Goal: Communication & Community: Answer question/provide support

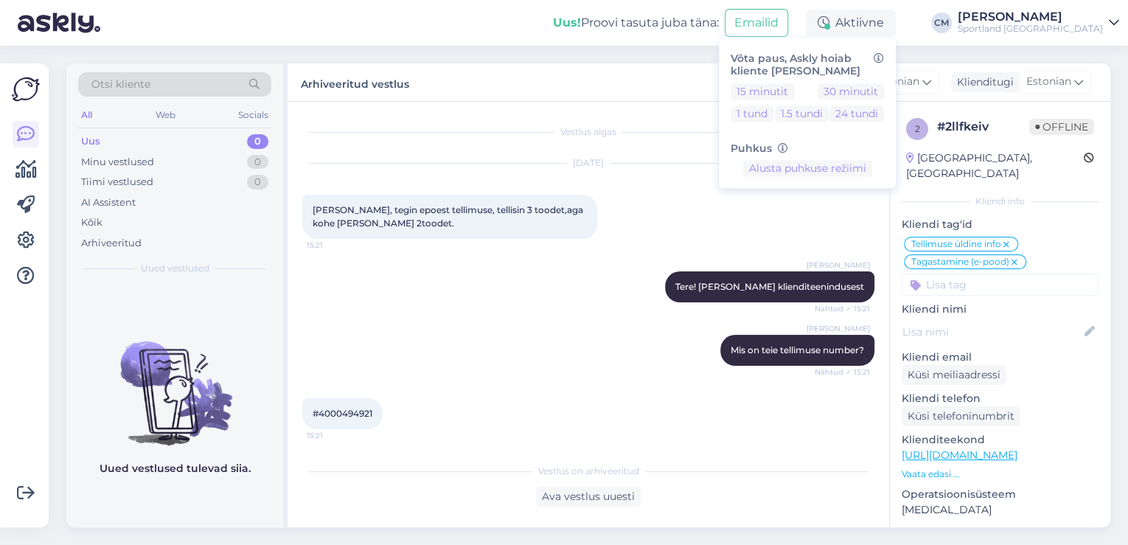
scroll to position [386, 0]
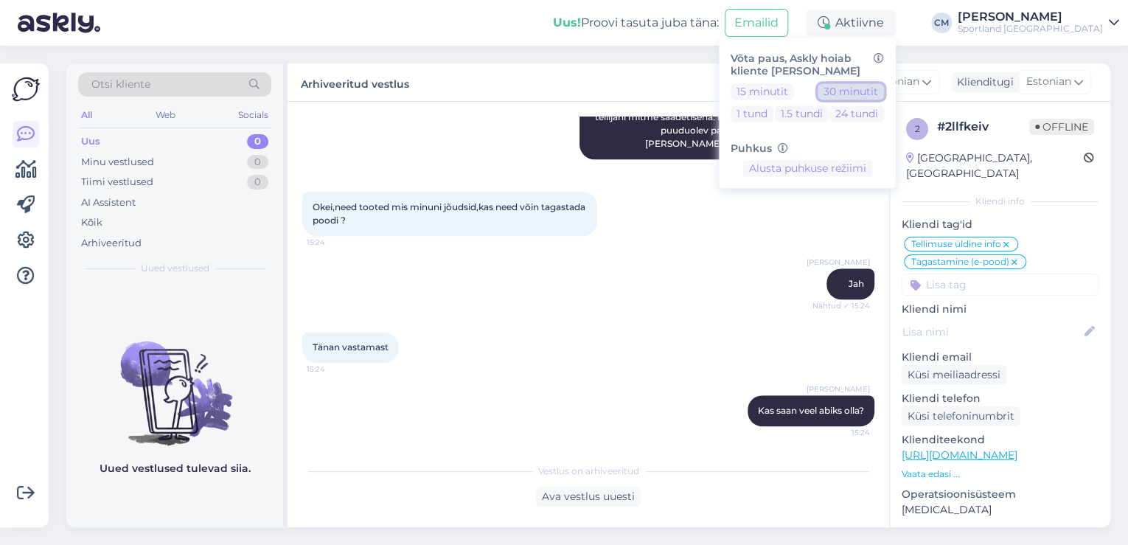
click at [880, 86] on button "30 minutit" at bounding box center [851, 91] width 66 height 16
drag, startPoint x: 1012, startPoint y: 29, endPoint x: 1019, endPoint y: 33, distance: 8.0
click at [1012, 29] on div "Sportland [GEOGRAPHIC_DATA]" at bounding box center [1030, 29] width 145 height 12
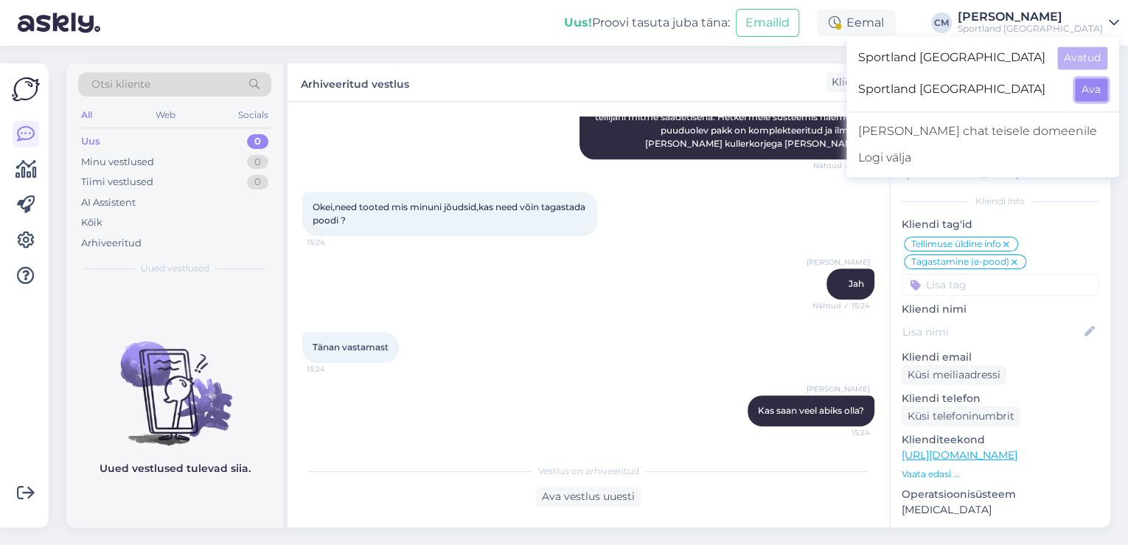
click at [1087, 83] on button "Ava" at bounding box center [1091, 89] width 32 height 23
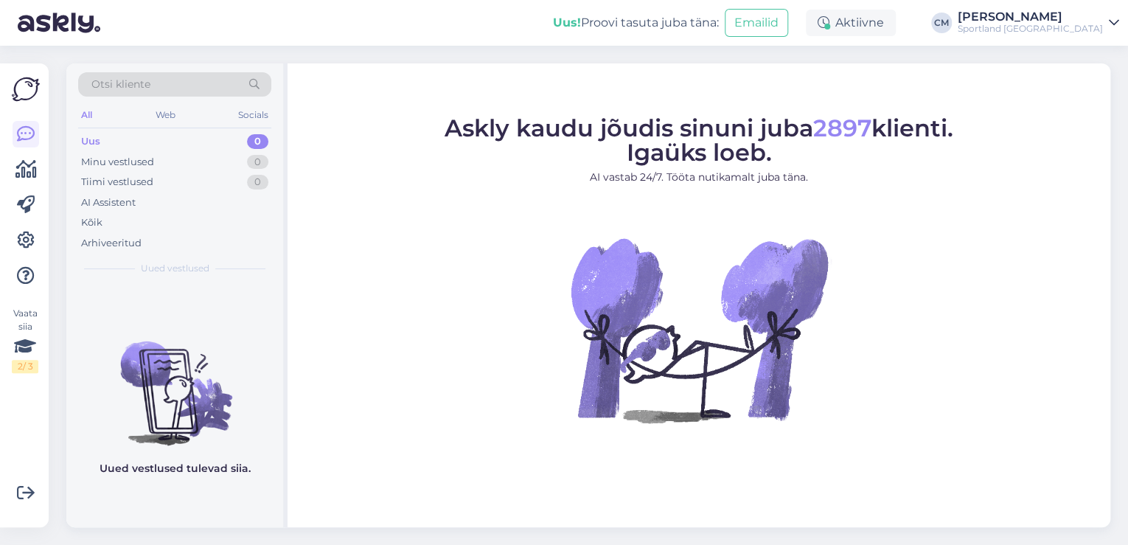
click at [876, 28] on div "Aktiivne" at bounding box center [851, 23] width 90 height 27
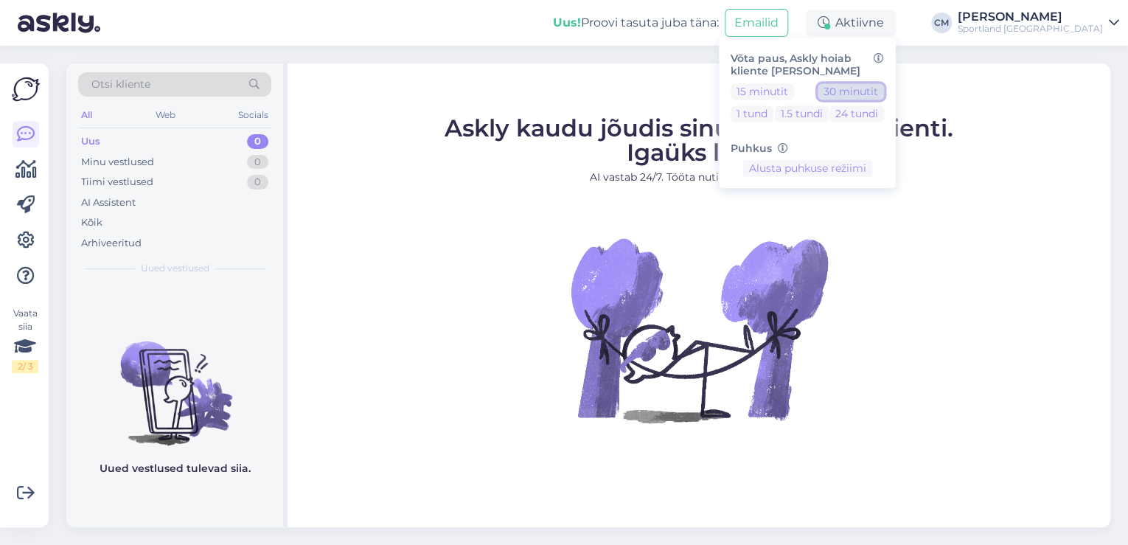
click at [884, 87] on button "30 minutit" at bounding box center [851, 91] width 66 height 16
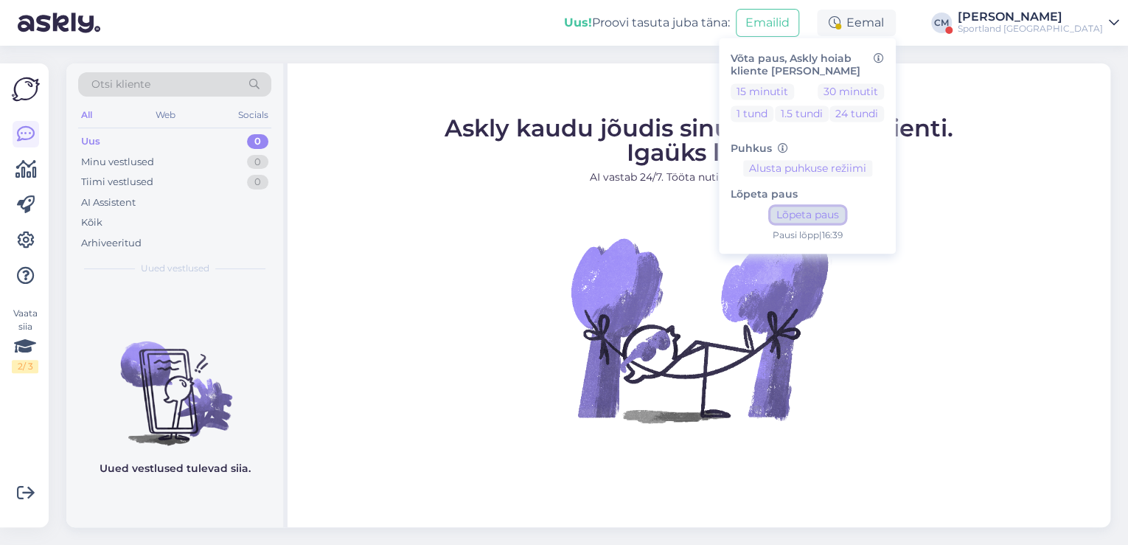
drag, startPoint x: 843, startPoint y: 219, endPoint x: 851, endPoint y: 213, distance: 9.4
click at [844, 219] on button "Lõpeta paus" at bounding box center [807, 215] width 74 height 16
click at [1054, 24] on div "Sportland [GEOGRAPHIC_DATA]" at bounding box center [1030, 29] width 145 height 12
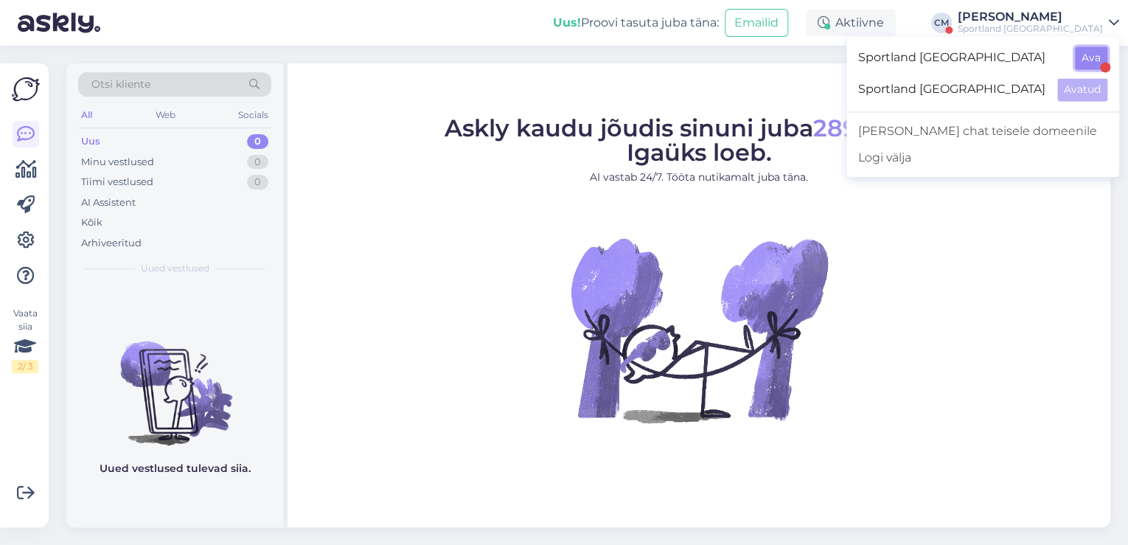
click at [1087, 58] on button "Ava" at bounding box center [1091, 57] width 32 height 23
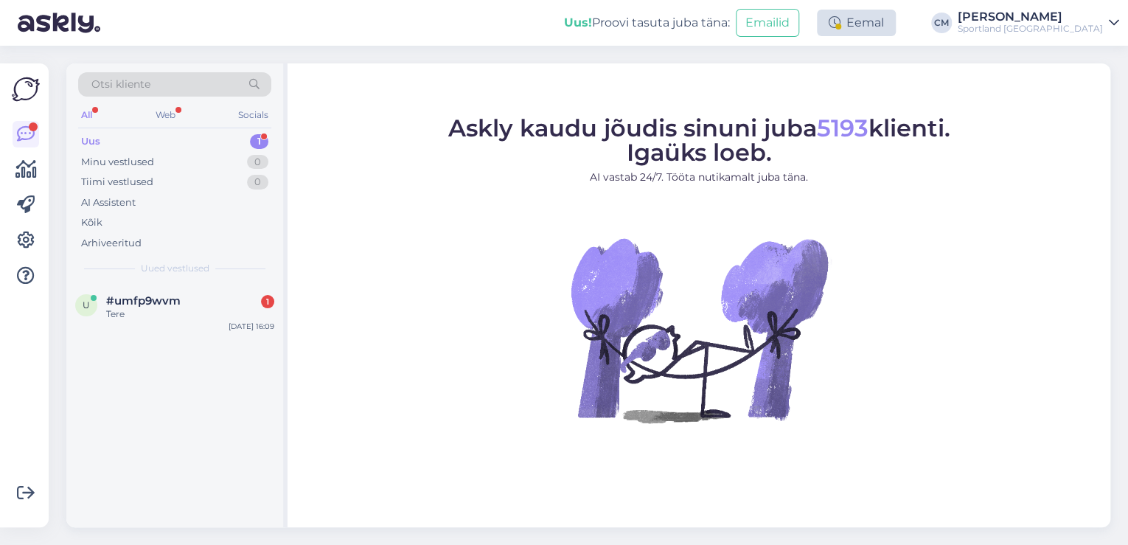
click at [896, 27] on div "Eemal" at bounding box center [856, 23] width 79 height 27
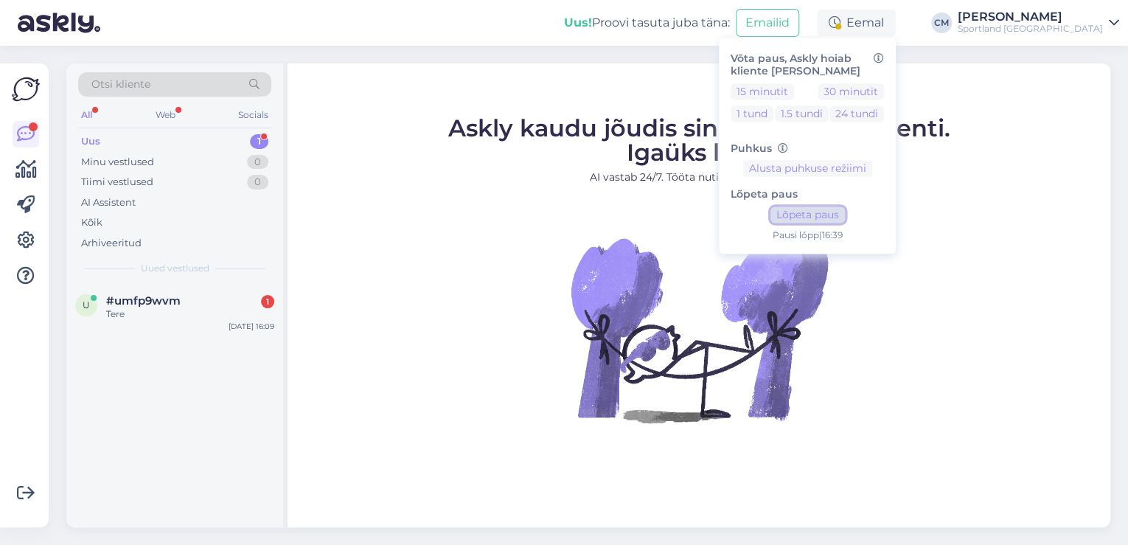
click at [816, 213] on button "Lõpeta paus" at bounding box center [807, 215] width 74 height 16
click at [162, 316] on div "Tere" at bounding box center [190, 313] width 168 height 13
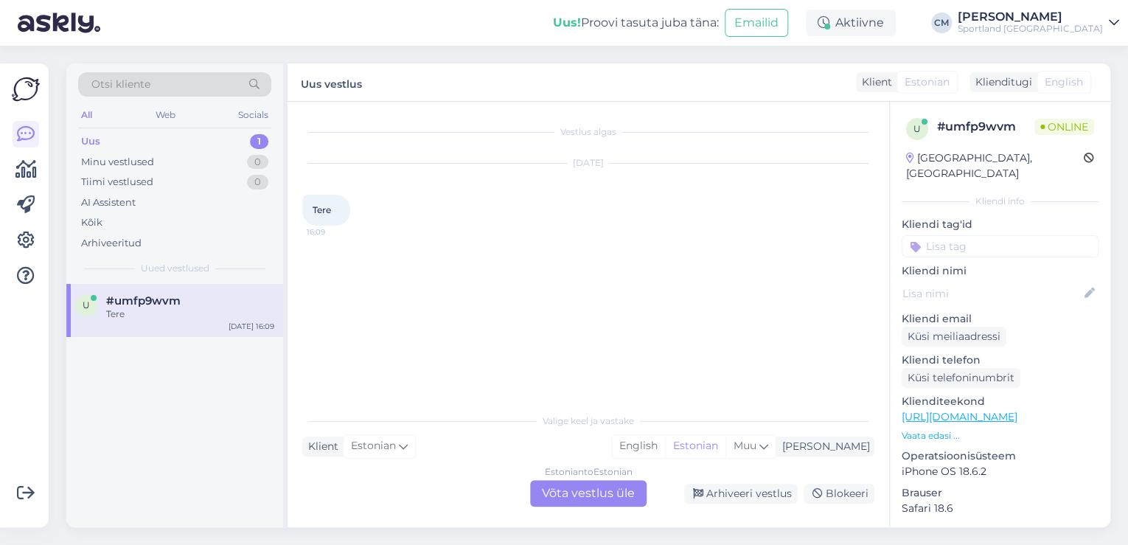
click at [622, 467] on div "Estonian to Estonian" at bounding box center [589, 471] width 88 height 13
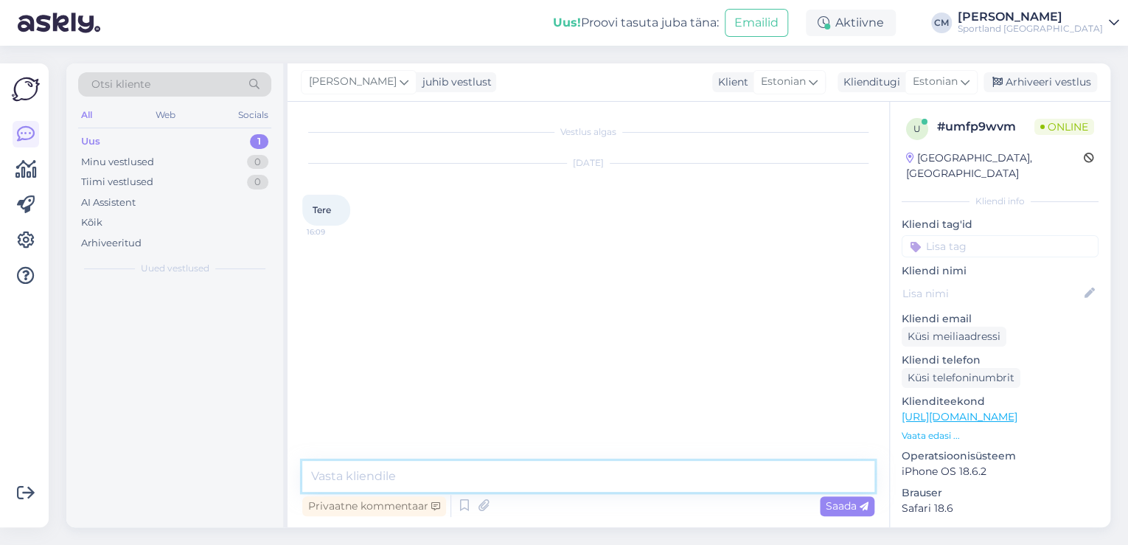
click at [618, 486] on textarea at bounding box center [588, 476] width 572 height 31
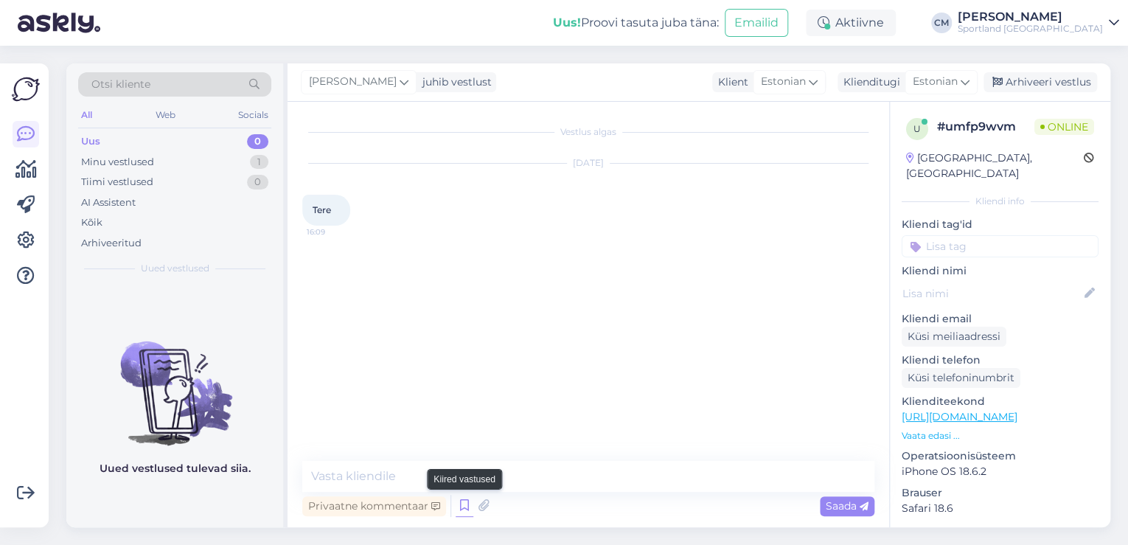
click at [457, 506] on icon at bounding box center [465, 506] width 18 height 22
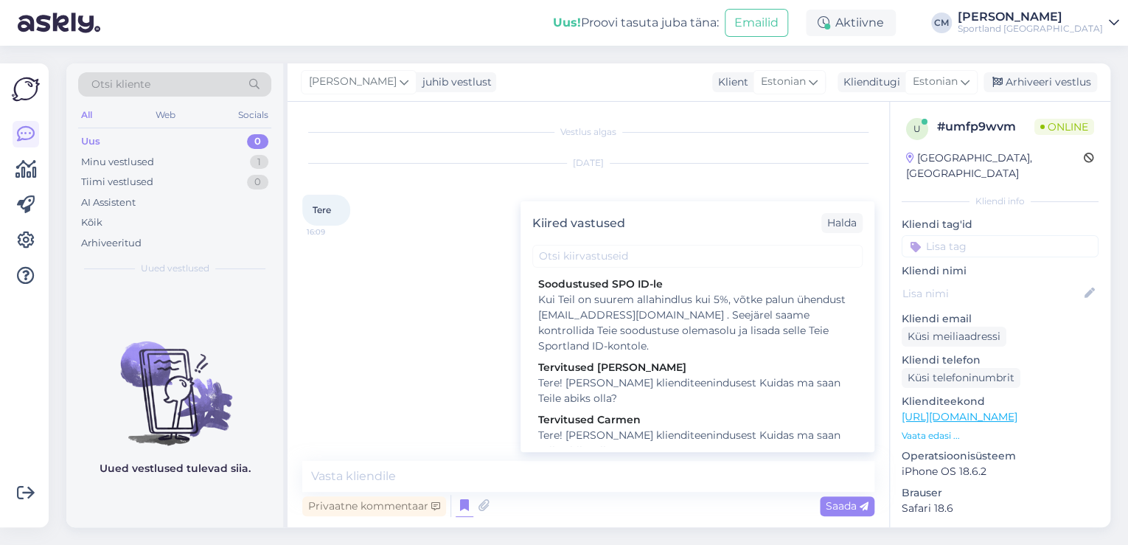
click at [661, 441] on div "Tere! [PERSON_NAME] klienditeenindusest Kuidas ma saan Teile abiks olla?" at bounding box center [697, 443] width 318 height 31
type textarea "Tere! [PERSON_NAME] klienditeenindusest Kuidas ma saan Teile abiks olla?"
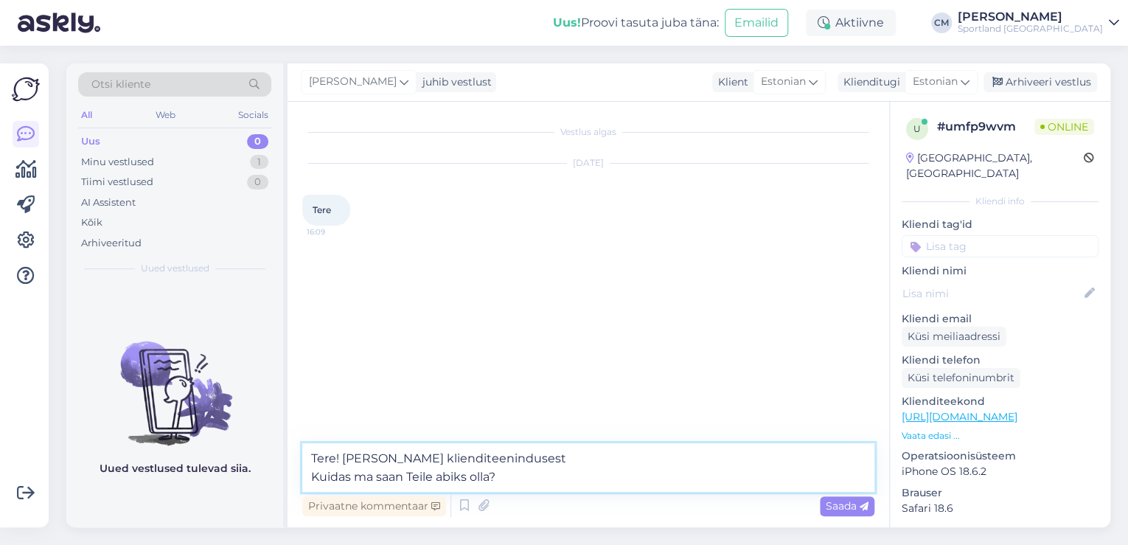
click at [619, 478] on textarea "Tere! [PERSON_NAME] klienditeenindusest Kuidas ma saan Teile abiks olla?" at bounding box center [588, 467] width 572 height 49
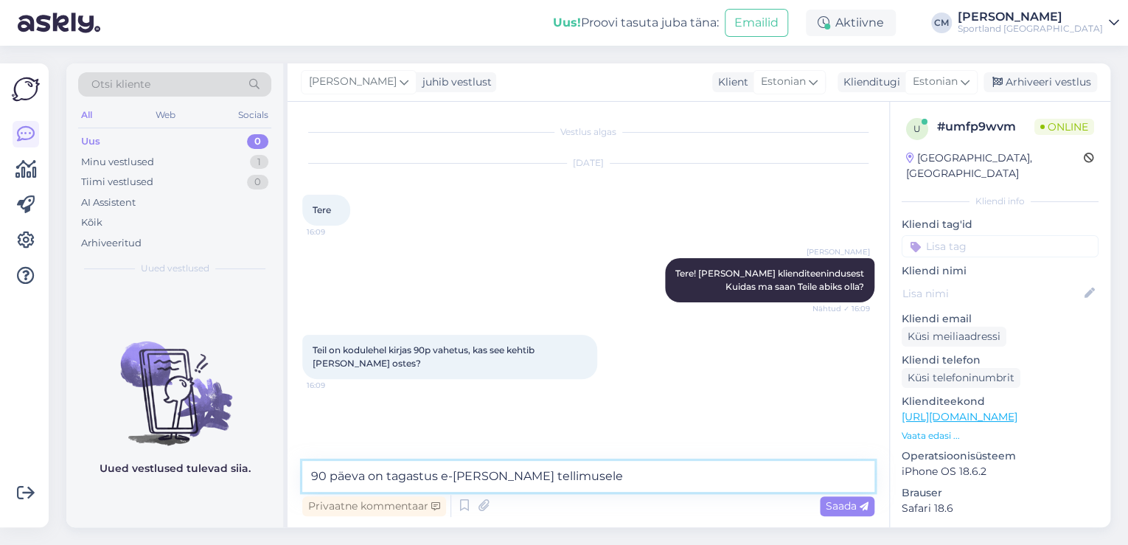
click at [365, 475] on textarea "90 päeva on tagastus e-[PERSON_NAME] tellimusele" at bounding box center [588, 476] width 572 height 31
click at [449, 473] on textarea "90 päevane on tagastus e-[PERSON_NAME] tellimusele" at bounding box center [588, 476] width 572 height 31
click at [628, 476] on textarea "90 päevane on tagastusõigus on ainult e-[PERSON_NAME] tellimusele" at bounding box center [588, 476] width 572 height 31
click at [666, 476] on textarea "90 päevane on tagastusõigus on ainult e-[PERSON_NAME] tellimustele" at bounding box center [588, 476] width 572 height 31
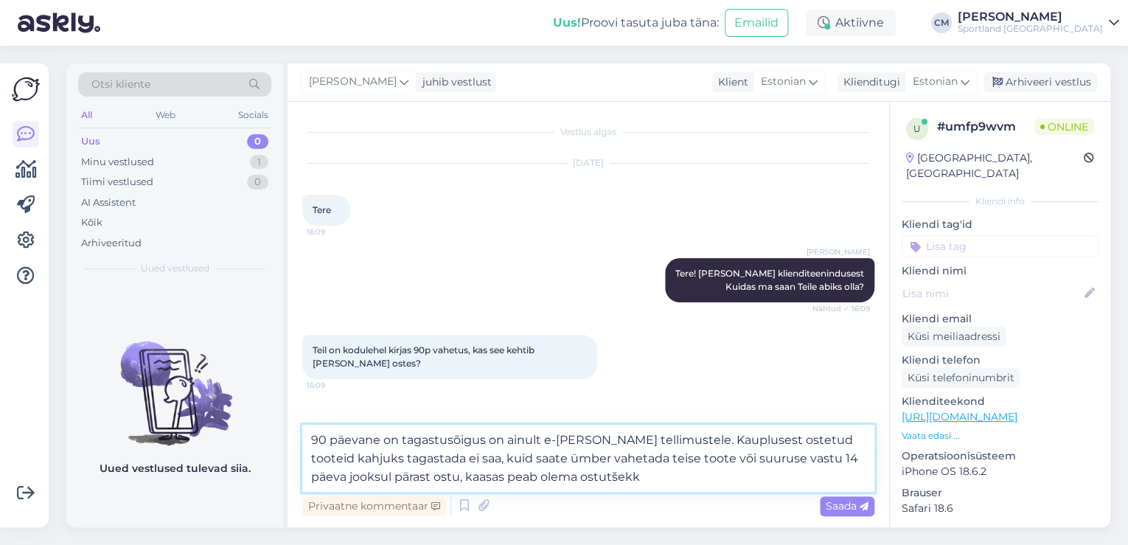
type textarea "90 päevane on tagastusõigus on ainult e-[PERSON_NAME] tellimustele. Kauplusest …"
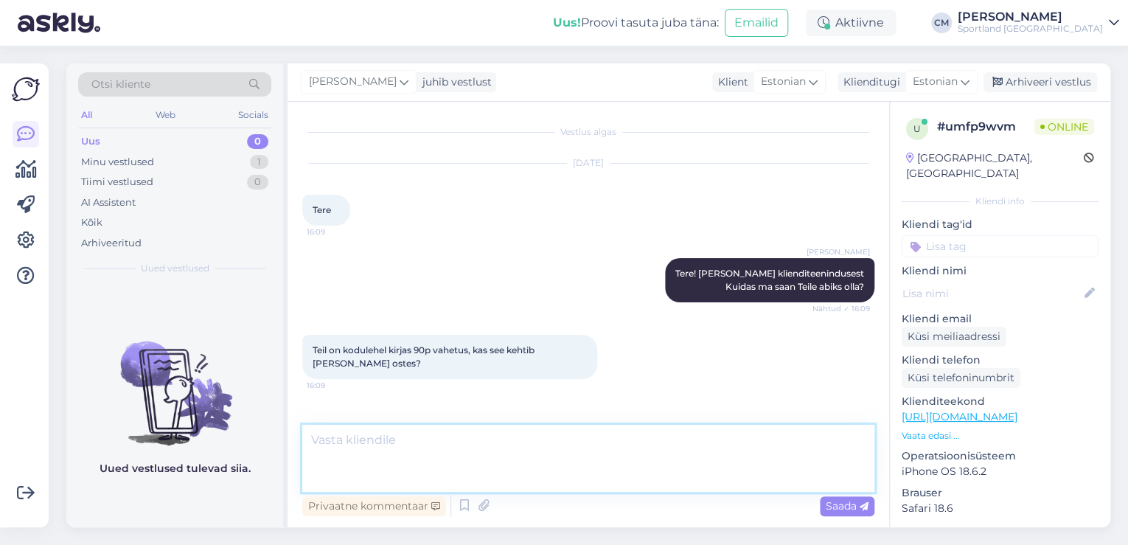
scroll to position [50, 0]
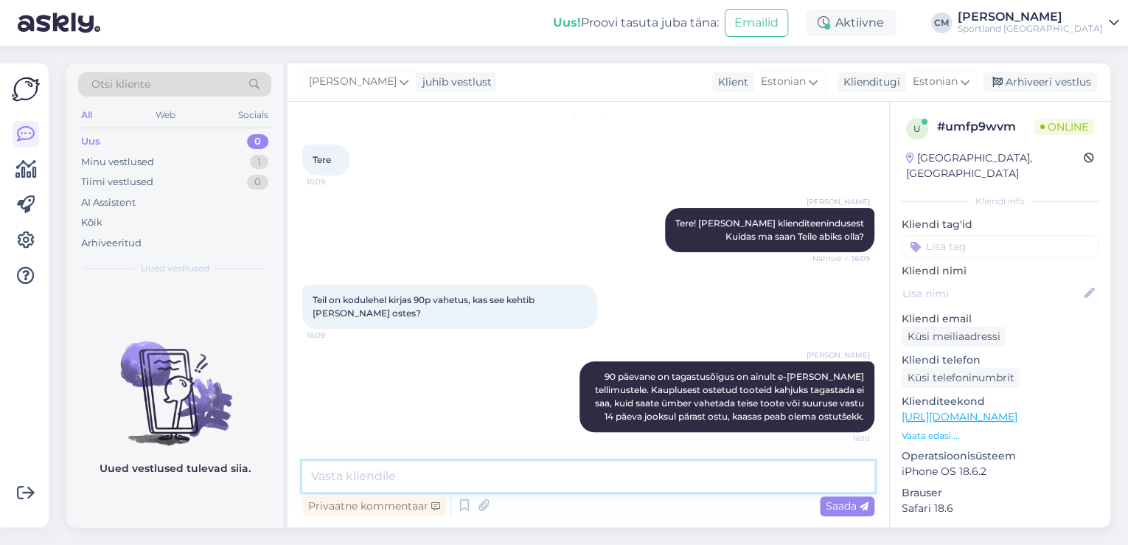
click at [652, 464] on textarea at bounding box center [588, 476] width 572 height 31
type textarea "Kas saan veel abiks olla?"
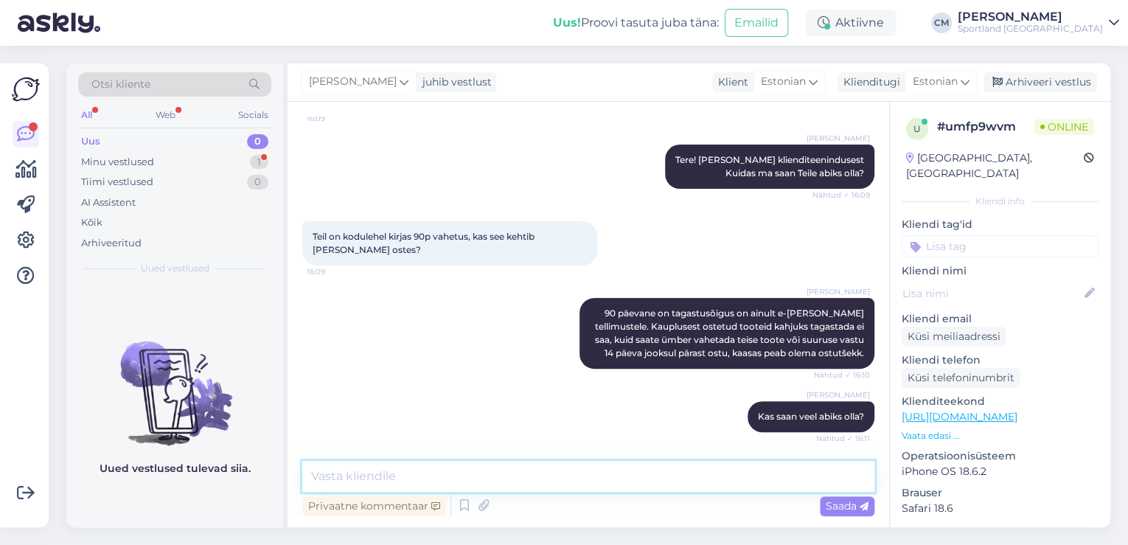
scroll to position [190, 0]
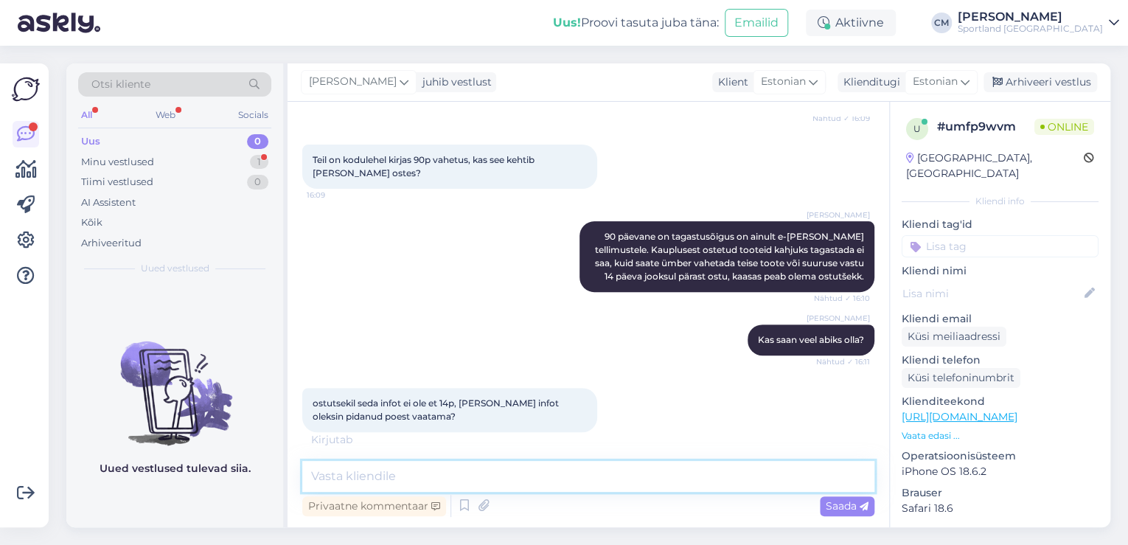
click at [371, 470] on textarea at bounding box center [588, 476] width 572 height 31
type textarea "K"
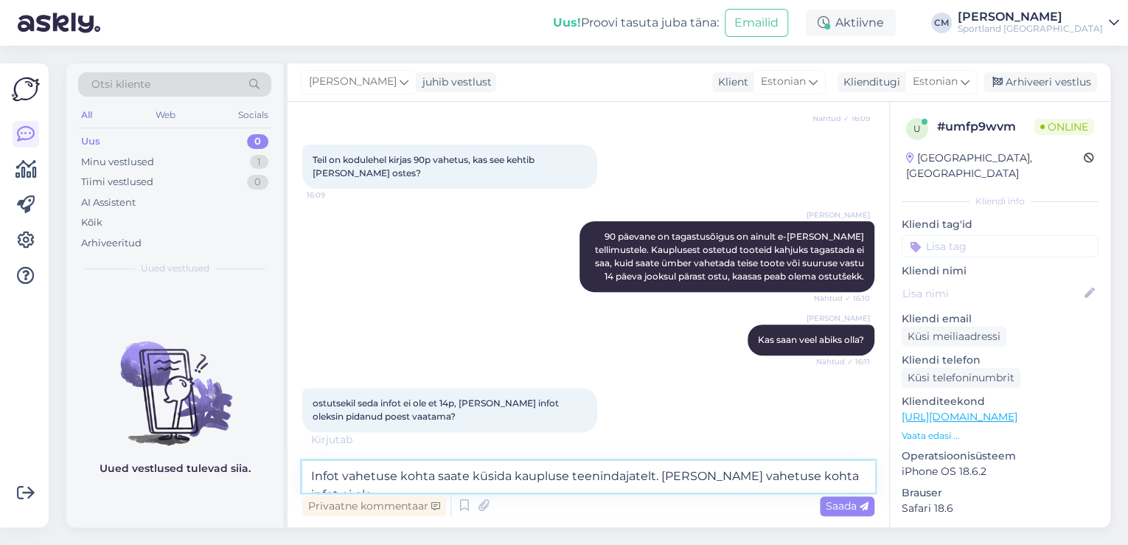
type textarea "Infot vahetuse kohta saate küsida kaupluse teenindajatelt. [PERSON_NAME] vahetu…"
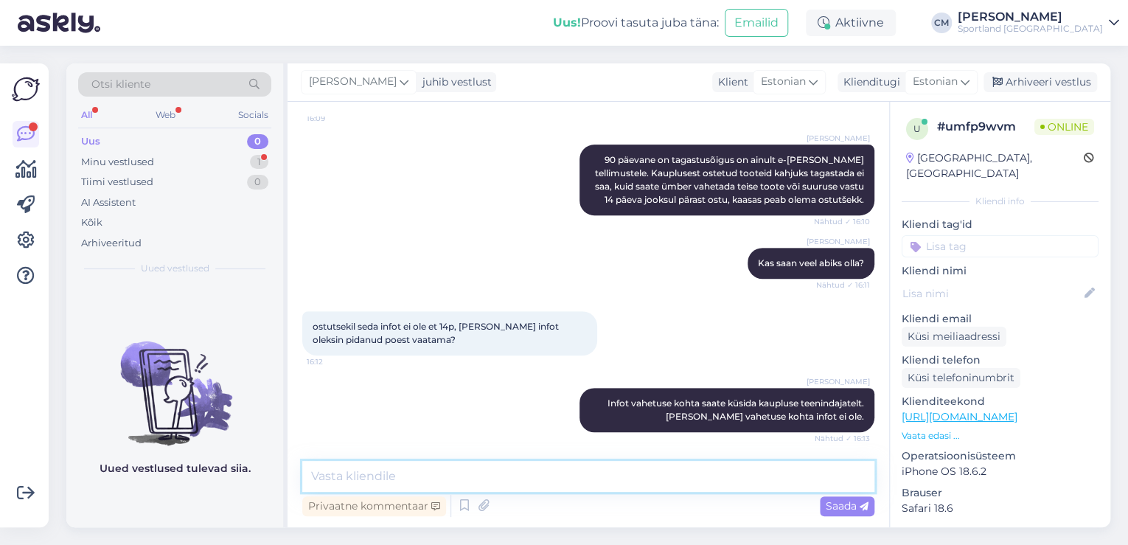
scroll to position [357, 0]
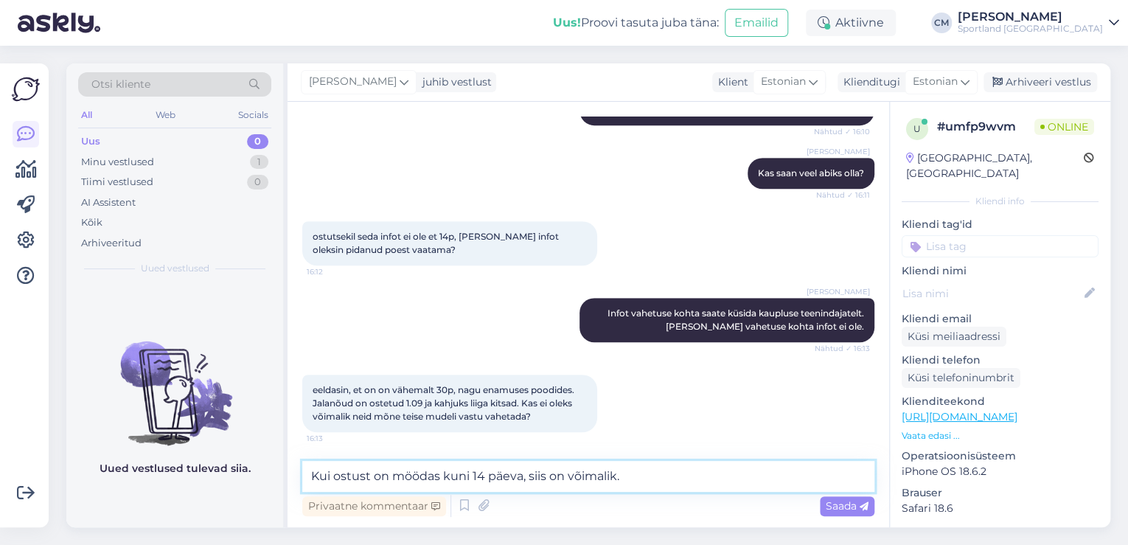
type textarea "Kui ostust on möödas kuni 14 päeva, siis on võimalik."
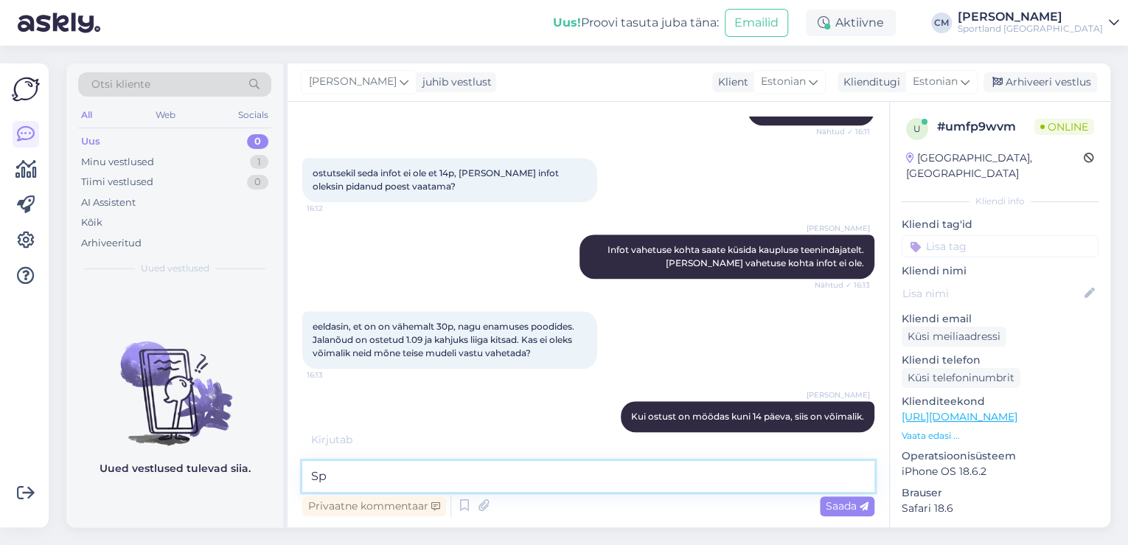
type textarea "S"
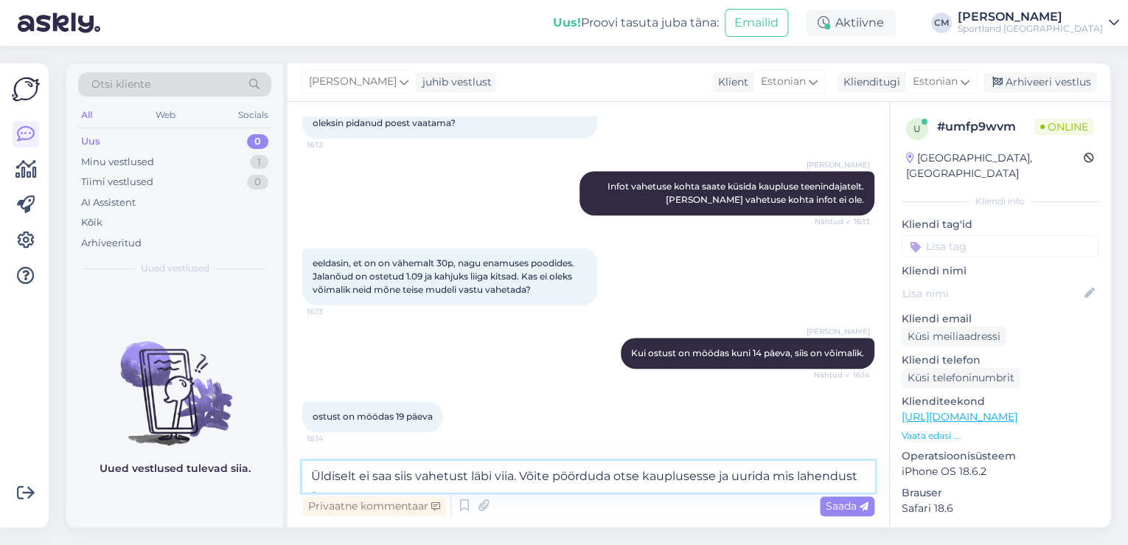
scroll to position [500, 0]
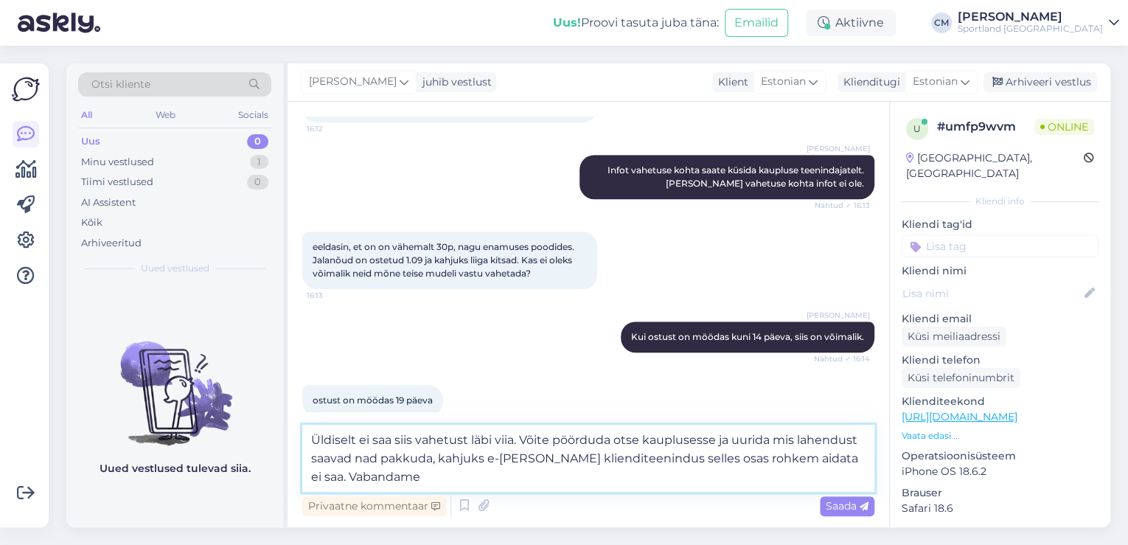
type textarea "Üldiselt ei saa siis vahetust läbi viia. Võite pöörduda otse kauplusesse ja uur…"
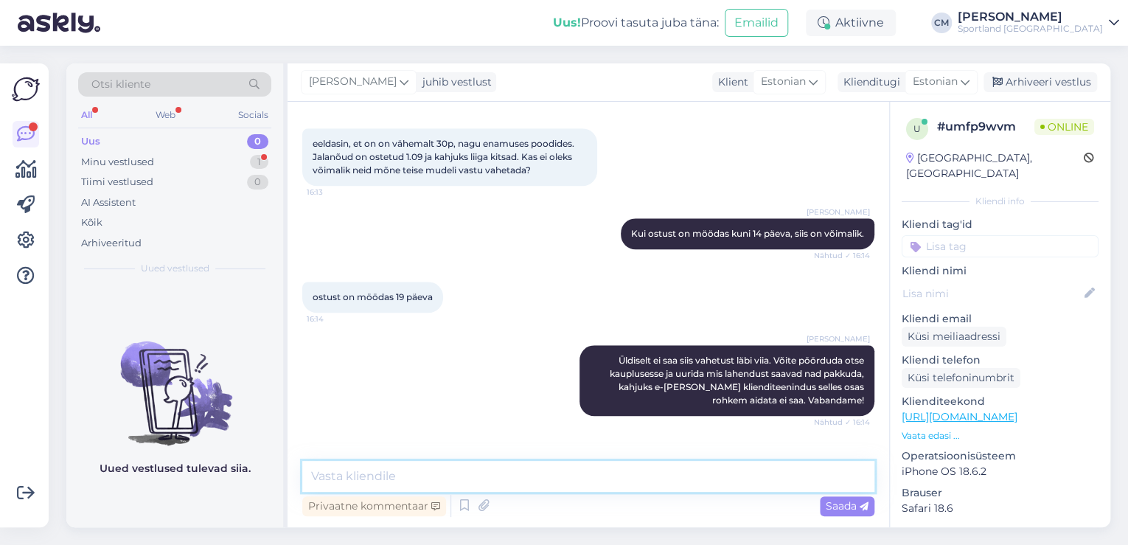
scroll to position [650, 0]
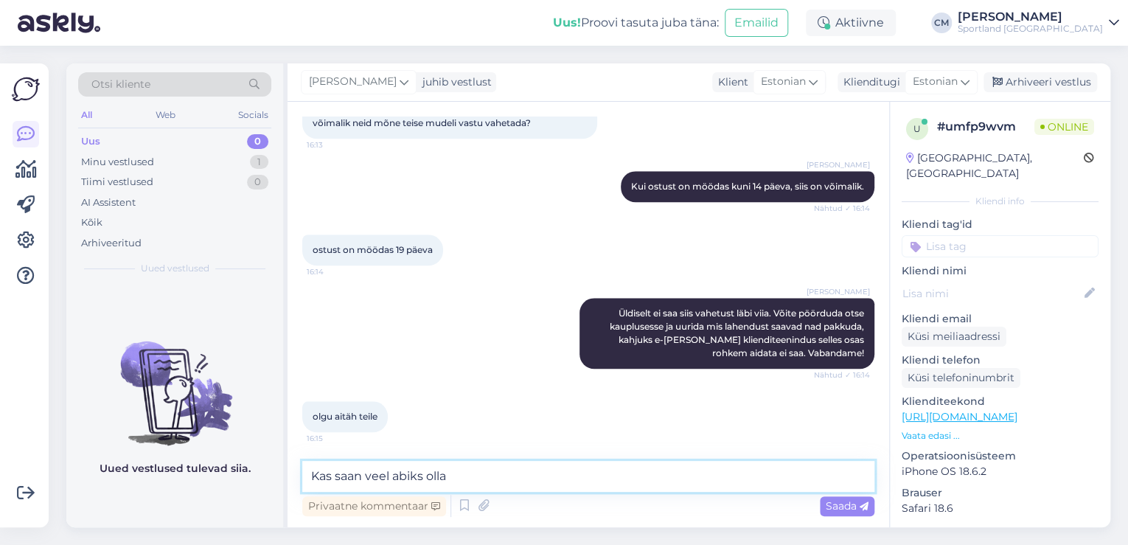
type textarea "Kas saan veel abiks olla?"
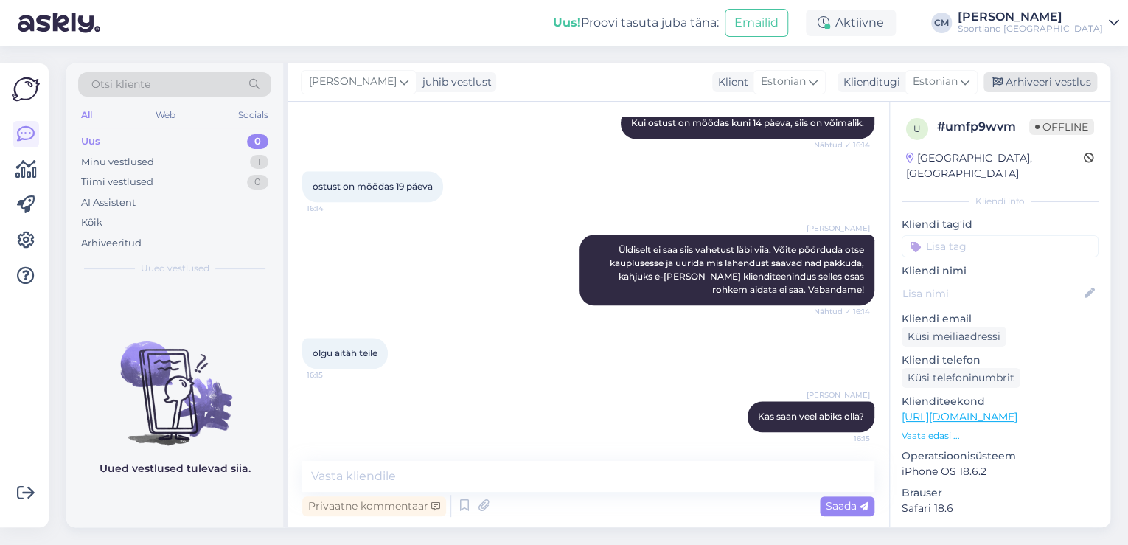
click at [1052, 82] on div "Arhiveeri vestlus" at bounding box center [1041, 82] width 114 height 20
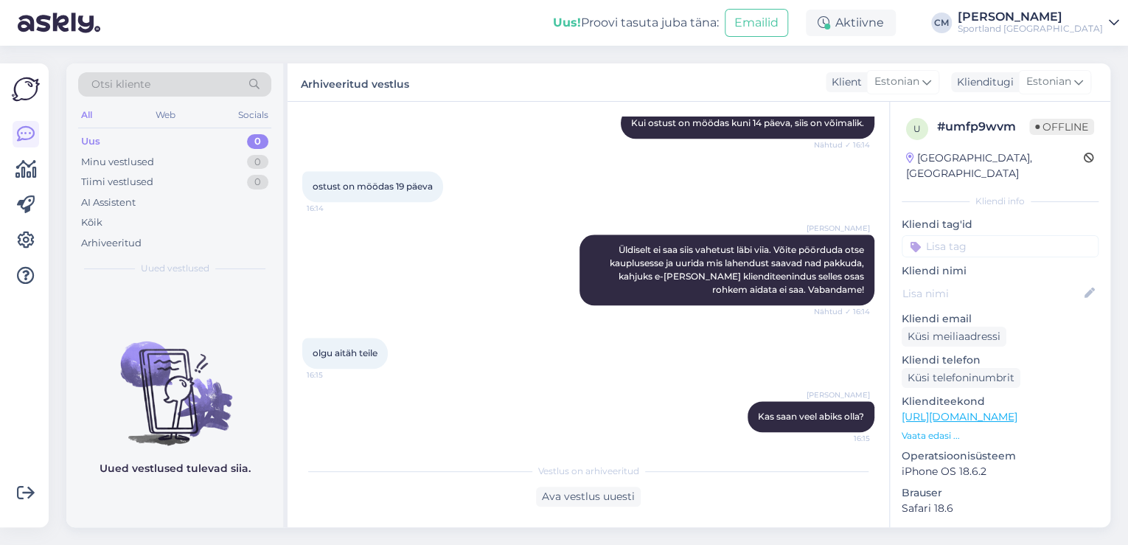
click at [998, 237] on input at bounding box center [1000, 246] width 197 height 22
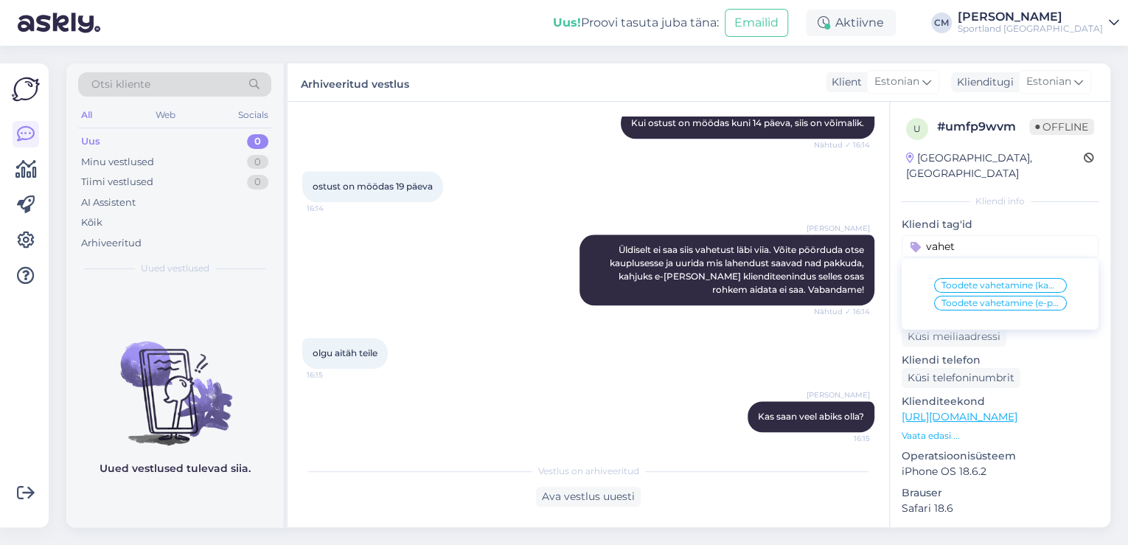
type input "vahet"
click at [989, 299] on span "Toodete vahetamine (e-pood)" at bounding box center [1000, 303] width 118 height 9
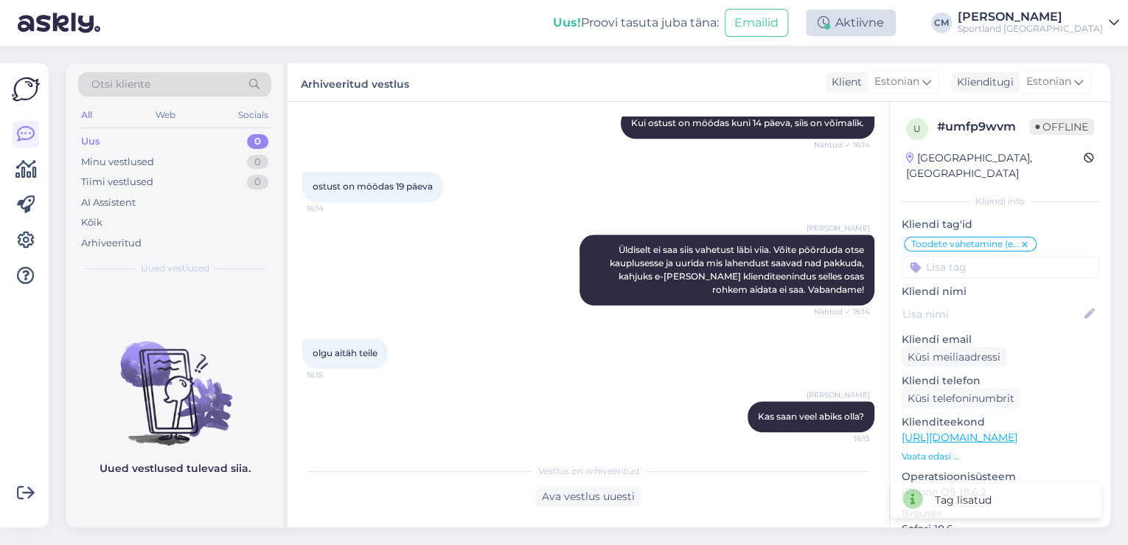
click at [880, 17] on div "Aktiivne" at bounding box center [851, 23] width 90 height 27
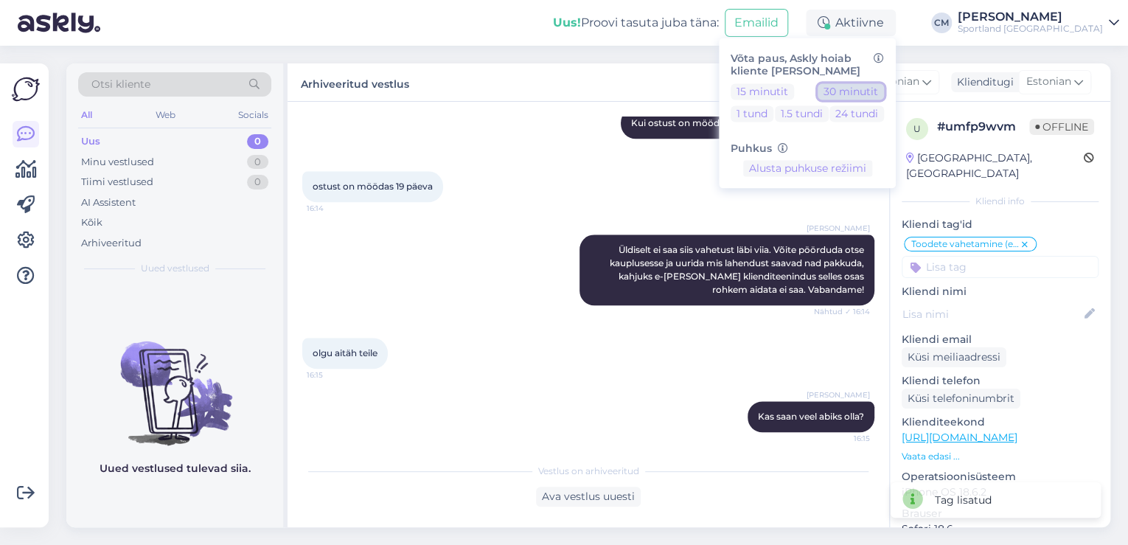
click at [877, 85] on button "30 minutit" at bounding box center [851, 91] width 66 height 16
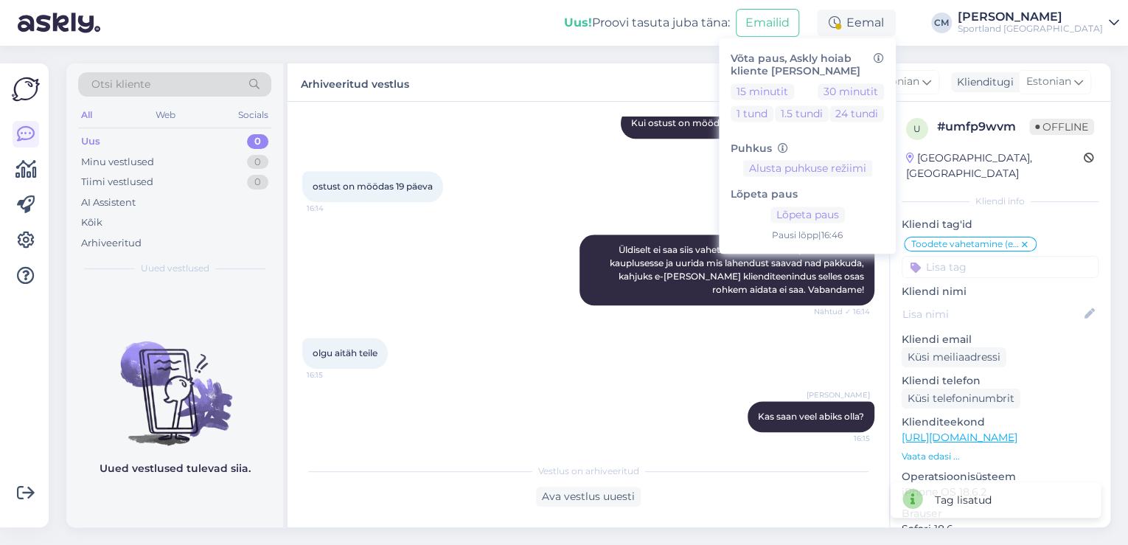
click at [1028, 20] on div "[PERSON_NAME]" at bounding box center [1030, 17] width 145 height 12
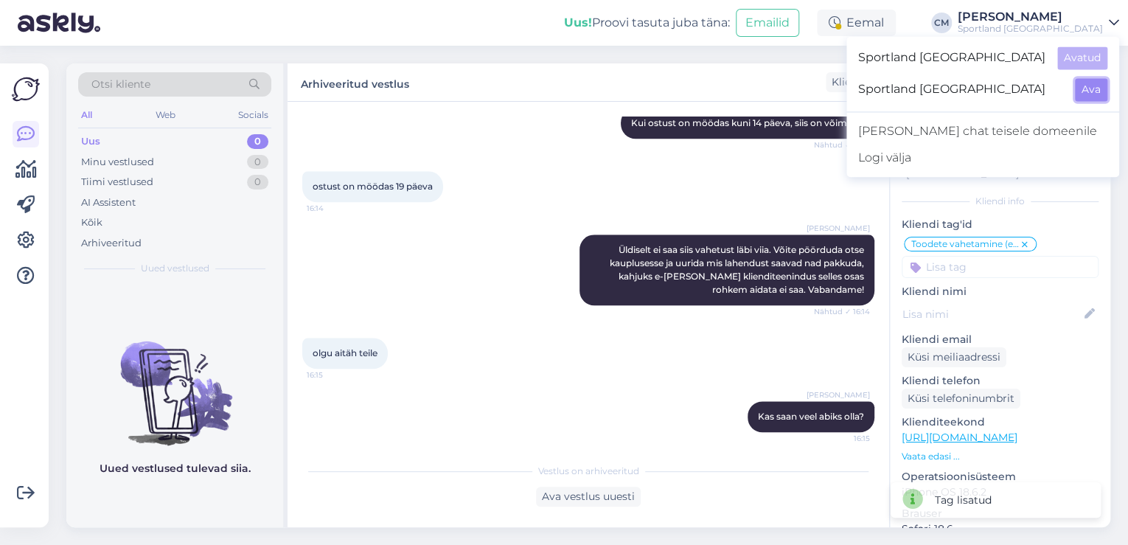
click at [1084, 97] on button "Ava" at bounding box center [1091, 89] width 32 height 23
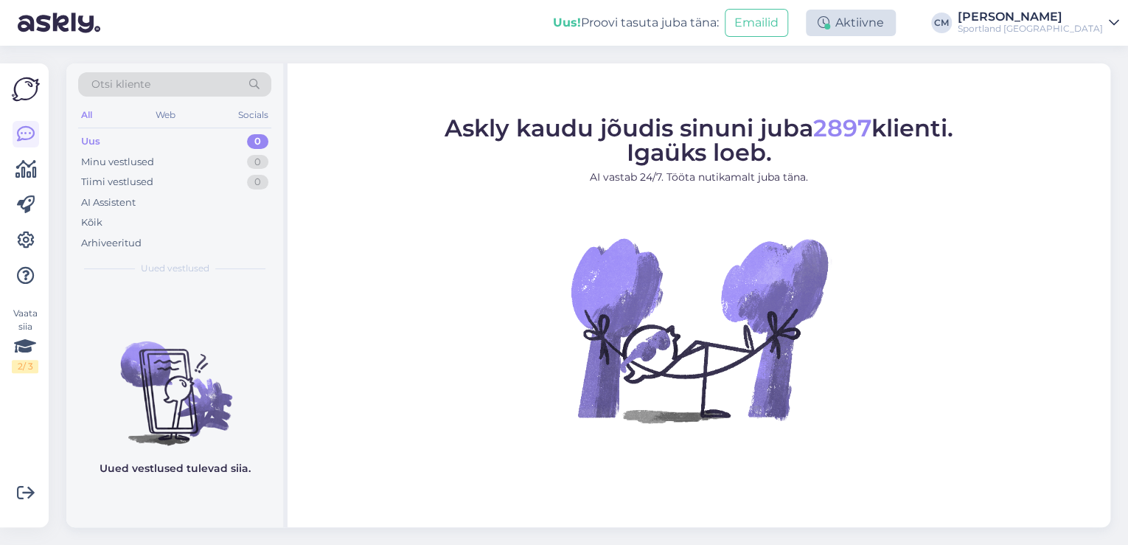
click at [876, 27] on div "Aktiivne" at bounding box center [851, 23] width 90 height 27
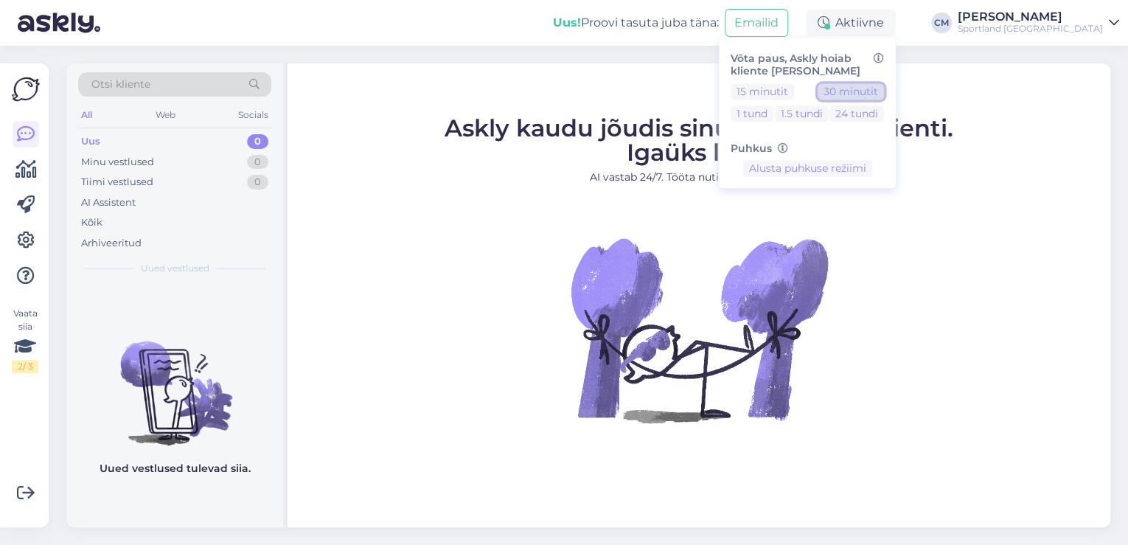
click at [876, 91] on button "30 minutit" at bounding box center [851, 91] width 66 height 16
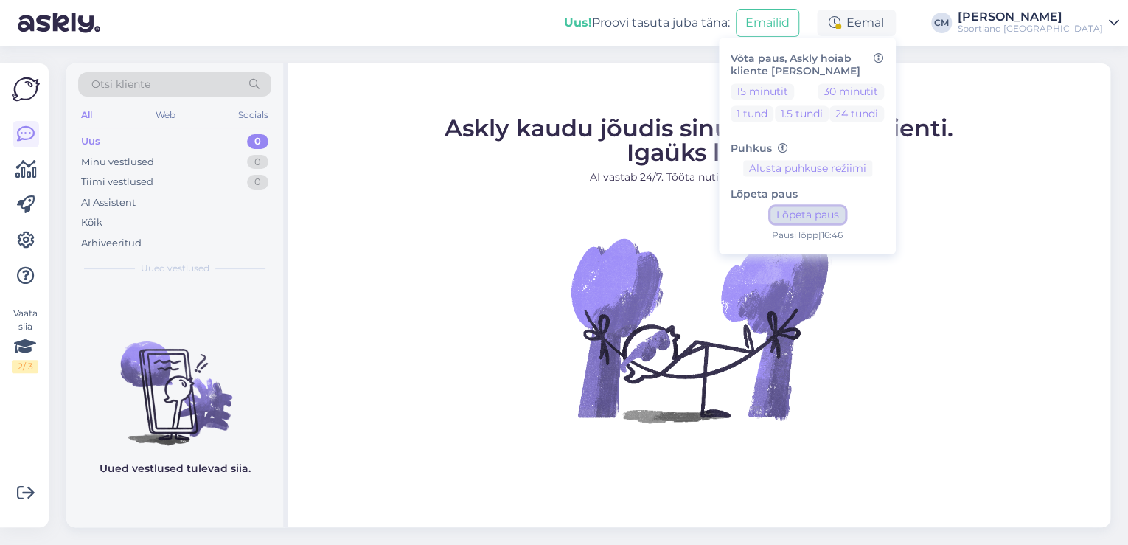
click at [845, 211] on button "Lõpeta paus" at bounding box center [807, 215] width 74 height 16
click at [1030, 35] on div "Uus! Proovi tasuta [PERSON_NAME]: Emailid Aktiivne Võta paus, Askly hoiab klien…" at bounding box center [564, 23] width 1128 height 46
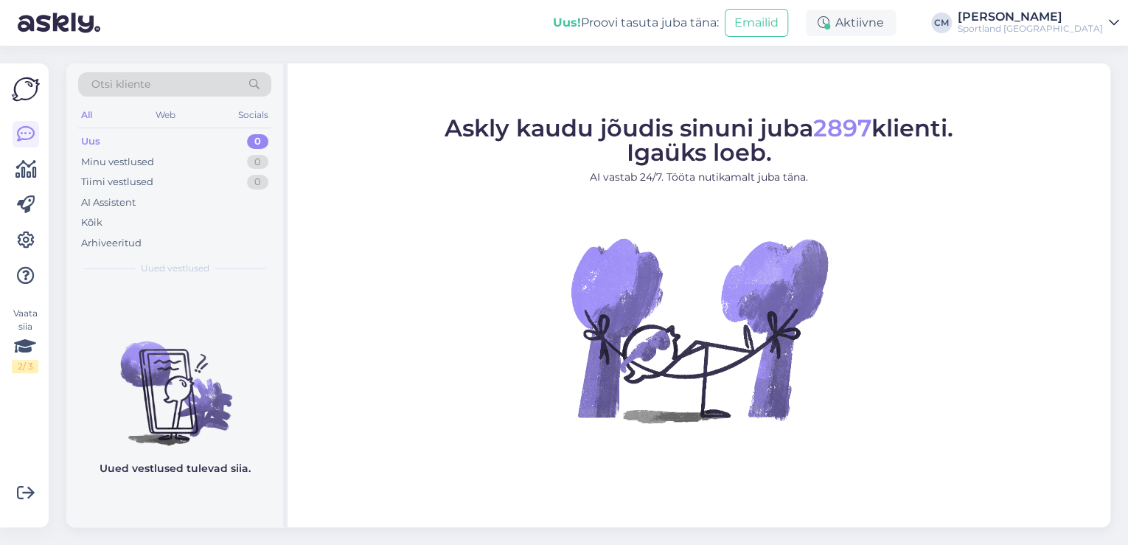
click at [1048, 31] on div "Sportland [GEOGRAPHIC_DATA]" at bounding box center [1030, 29] width 145 height 12
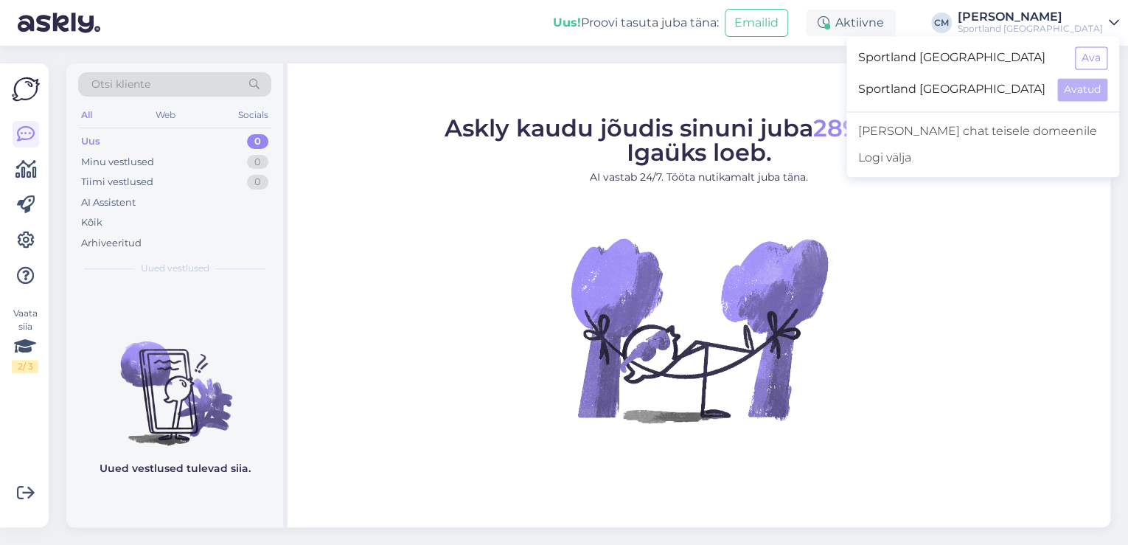
click at [1094, 45] on div "Sportland [GEOGRAPHIC_DATA] Ava" at bounding box center [982, 58] width 273 height 32
click at [1094, 47] on button "Ava" at bounding box center [1091, 57] width 32 height 23
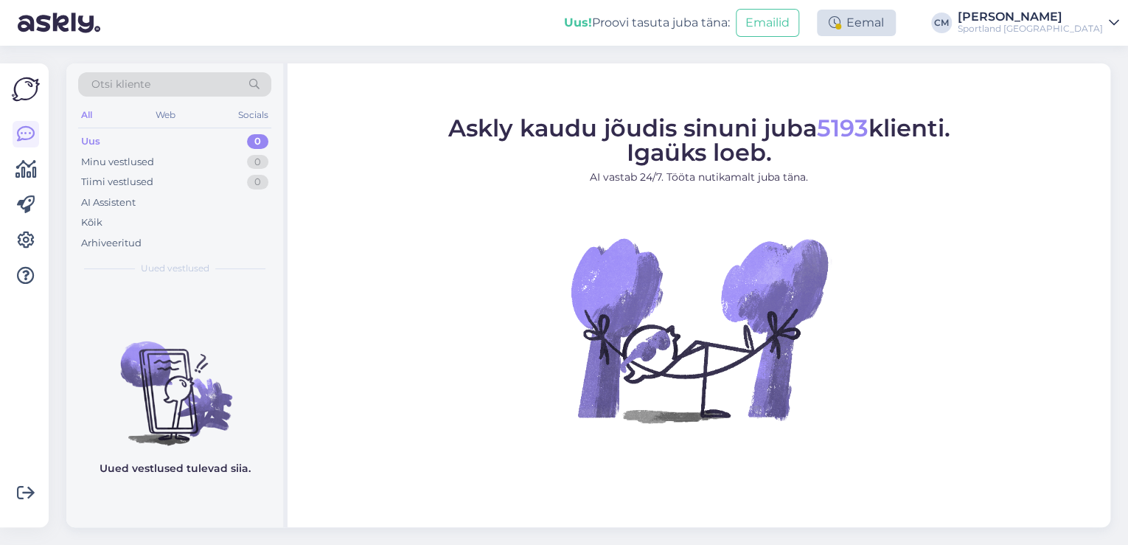
click at [896, 27] on div "Eemal" at bounding box center [856, 23] width 79 height 27
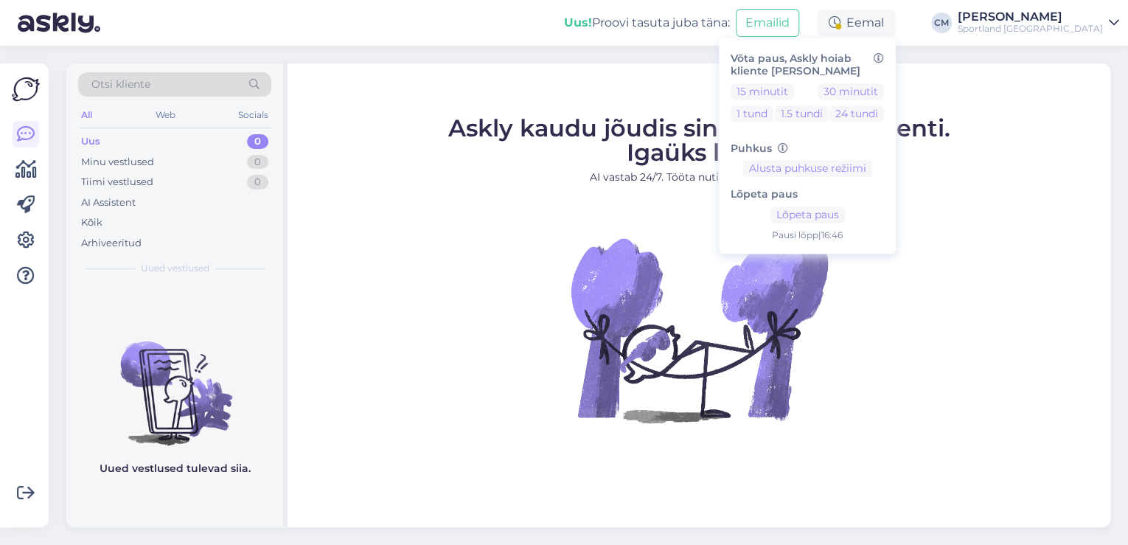
click at [862, 204] on div "Lõpeta paus Lõpeta paus Pausi [PERSON_NAME] | 16:46" at bounding box center [807, 210] width 153 height 66
click at [845, 207] on button "Lõpeta paus" at bounding box center [807, 215] width 74 height 16
click at [1049, 24] on div "Sportland [GEOGRAPHIC_DATA]" at bounding box center [1030, 29] width 145 height 12
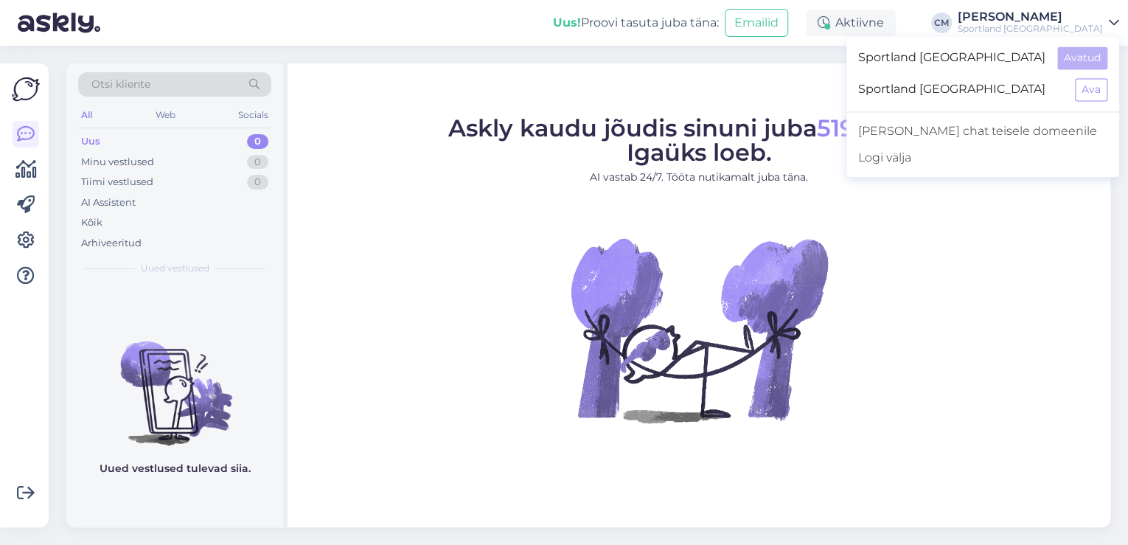
click at [1096, 77] on div "Sportland [GEOGRAPHIC_DATA] Ava" at bounding box center [982, 90] width 273 height 32
click at [1079, 95] on button "Ava" at bounding box center [1091, 89] width 32 height 23
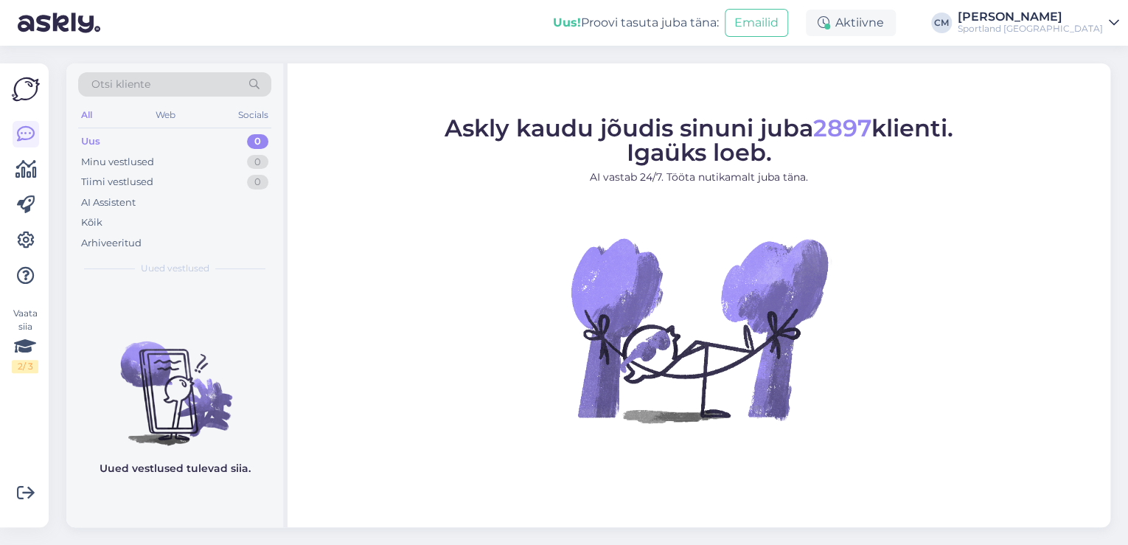
click at [1056, 20] on div "[PERSON_NAME]" at bounding box center [1030, 17] width 145 height 12
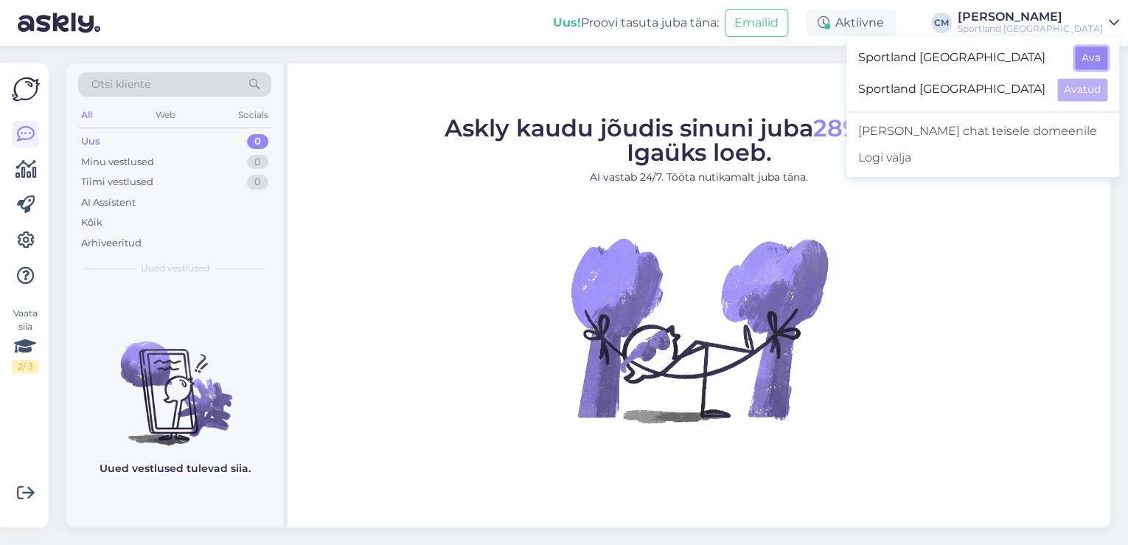
click at [1090, 65] on button "Ava" at bounding box center [1091, 57] width 32 height 23
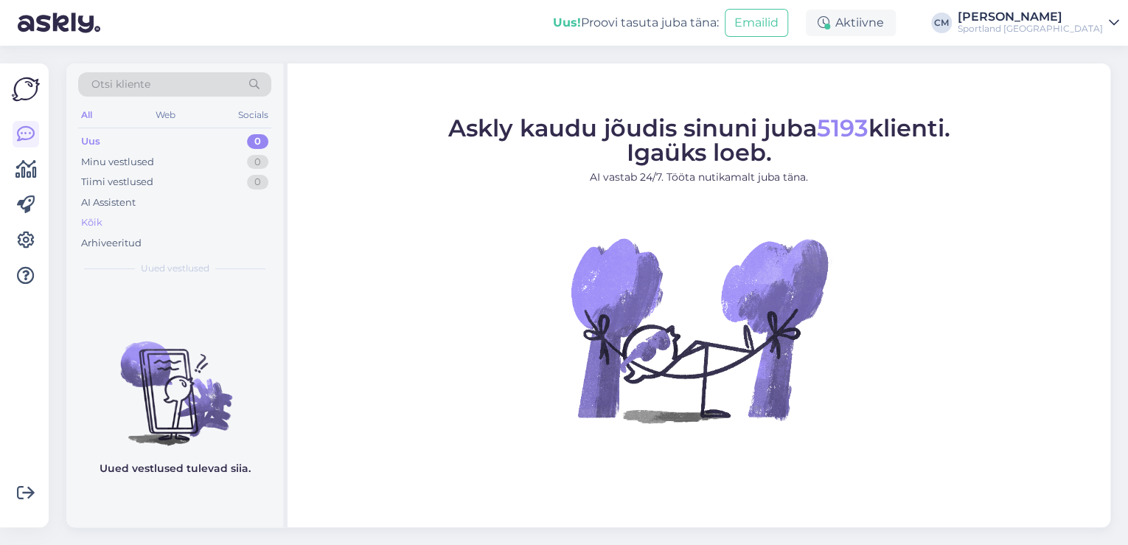
click at [175, 222] on div "Kõik" at bounding box center [174, 222] width 193 height 21
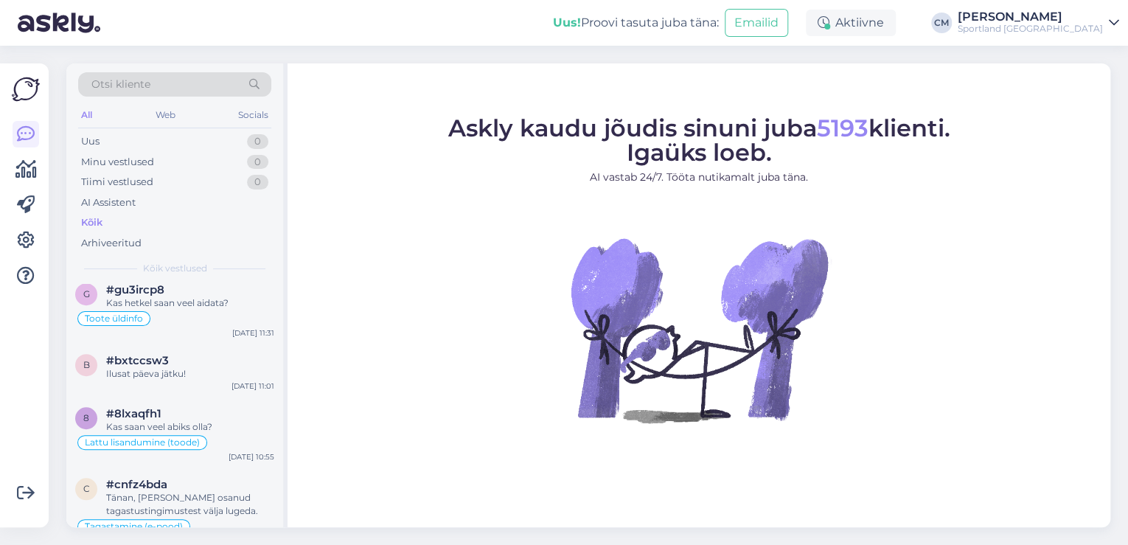
scroll to position [531, 0]
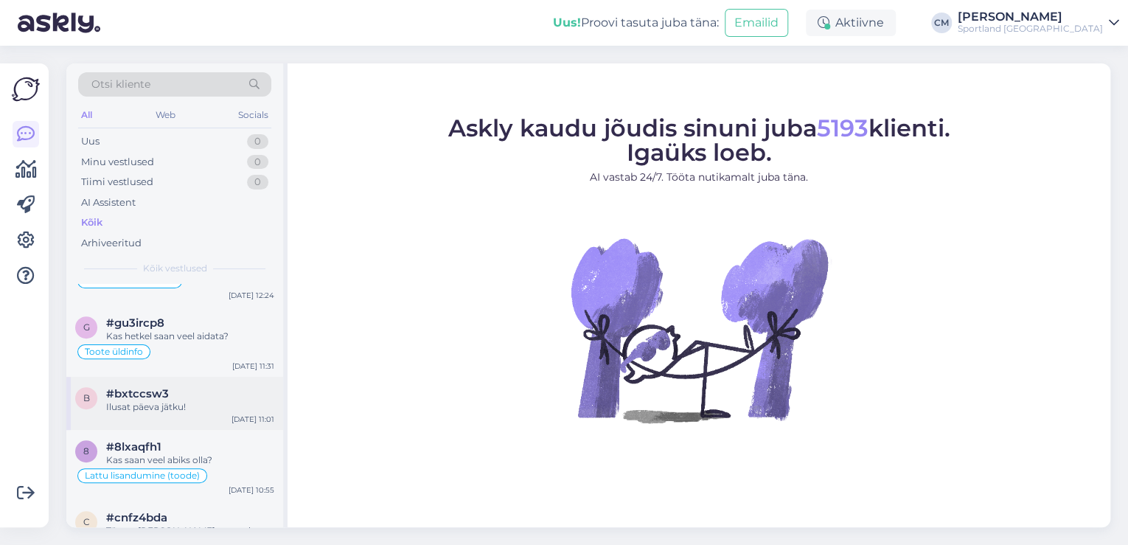
click at [228, 410] on div "Ilusat päeva jätku!" at bounding box center [190, 406] width 168 height 13
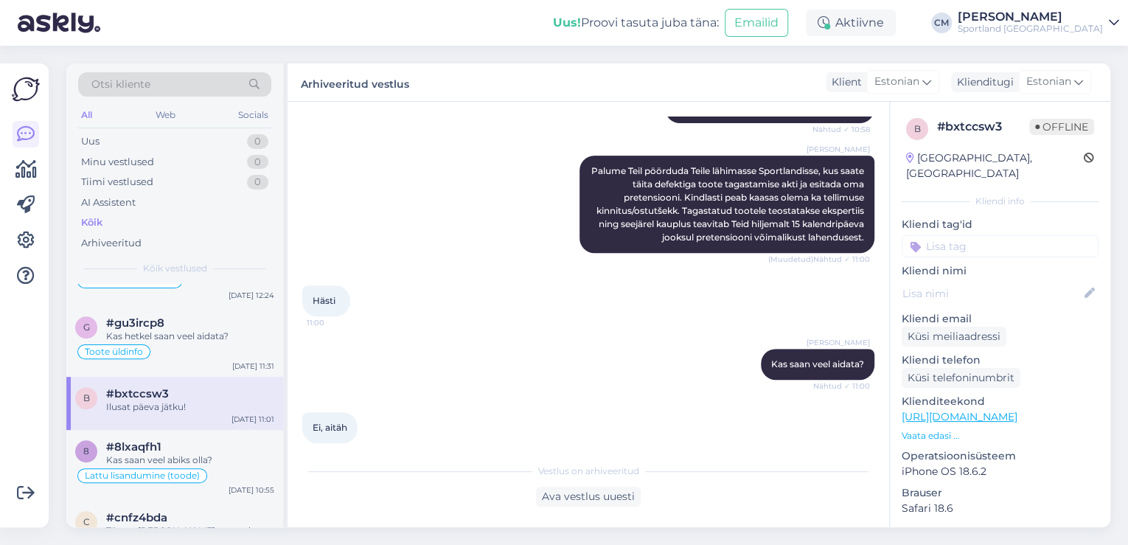
scroll to position [333, 0]
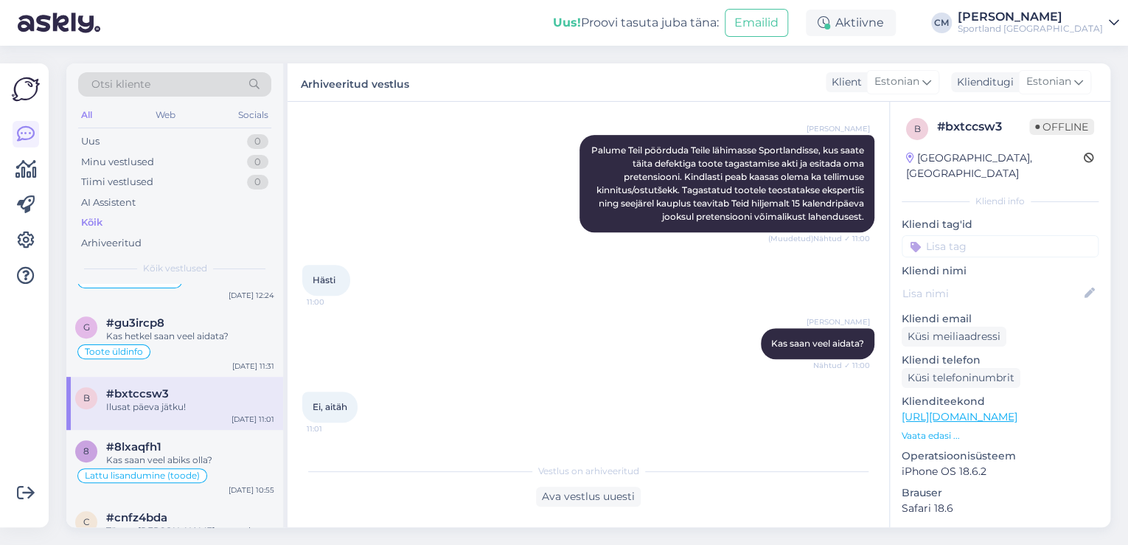
click at [948, 217] on p "Kliendi tag'id" at bounding box center [1000, 224] width 197 height 15
click at [947, 235] on input at bounding box center [1000, 246] width 197 height 22
type input "defe"
click at [970, 278] on div "Defektiga toode" at bounding box center [1000, 285] width 86 height 15
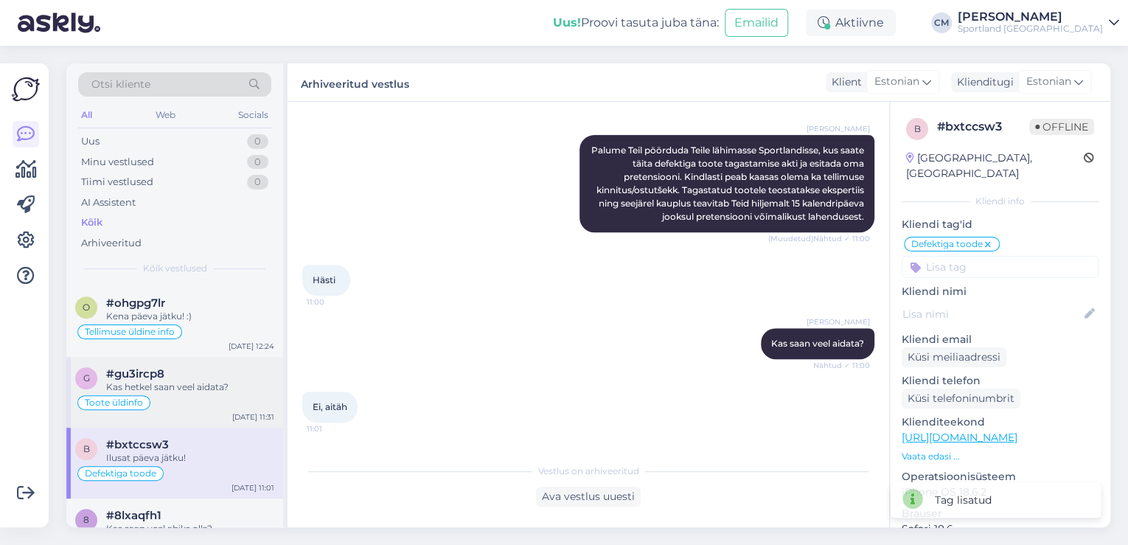
scroll to position [413, 0]
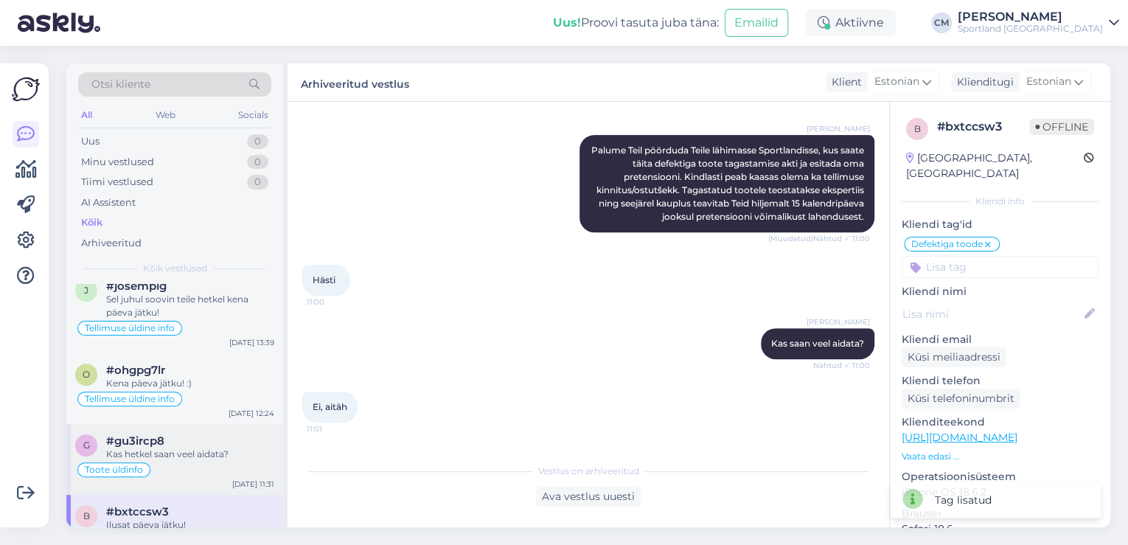
click at [181, 434] on div "#gu3ircp8" at bounding box center [190, 440] width 168 height 13
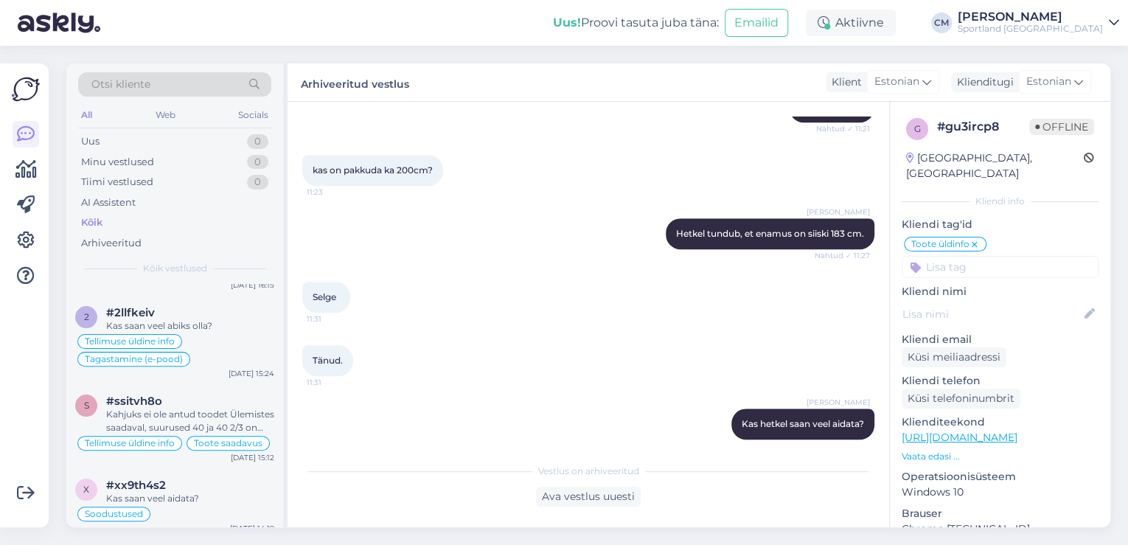
scroll to position [0, 0]
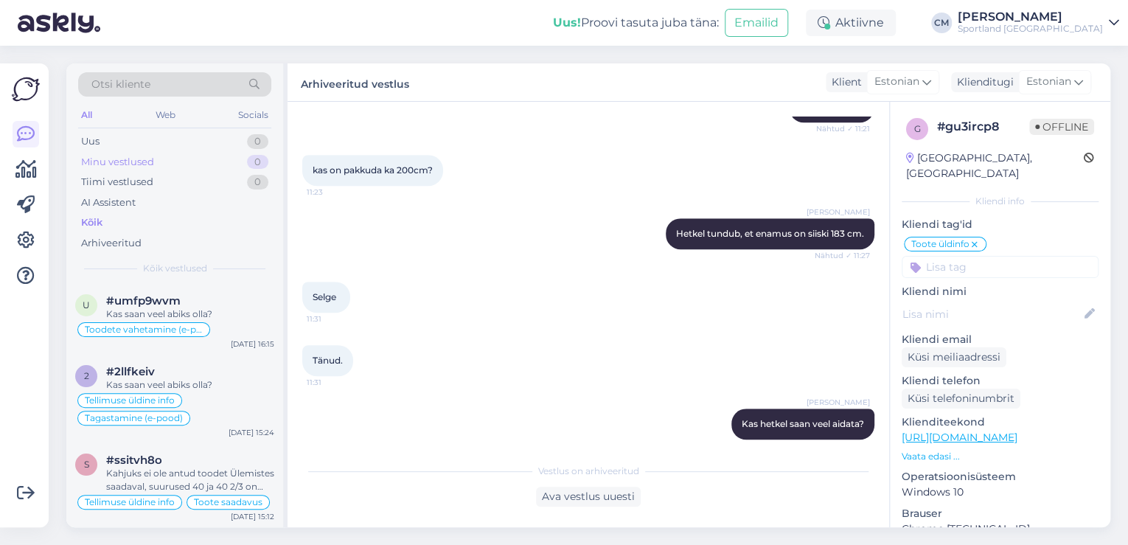
click at [140, 155] on div "Minu vestlused" at bounding box center [117, 162] width 73 height 15
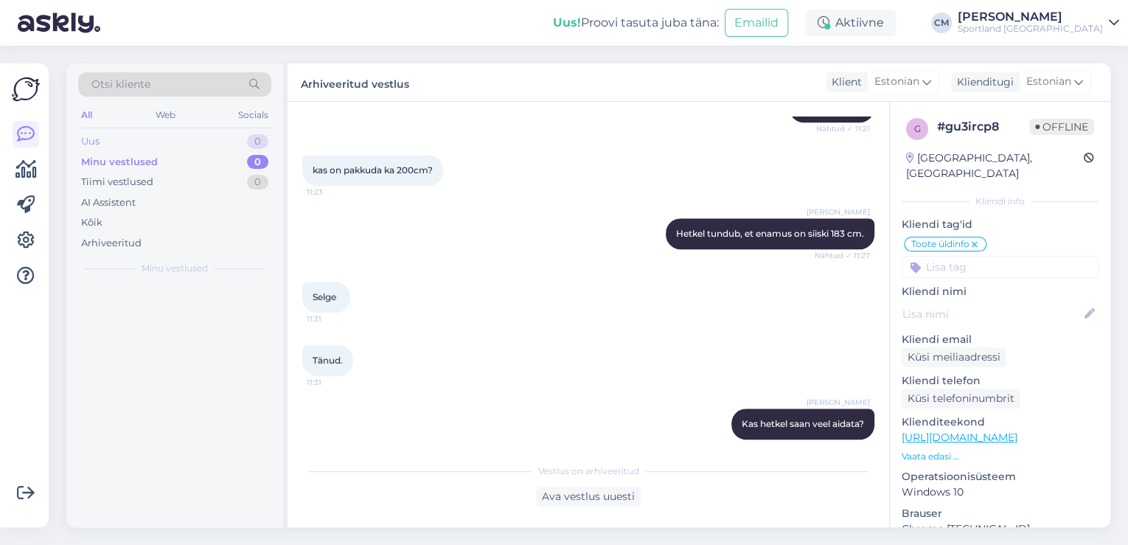
click at [133, 147] on div "Uus 0" at bounding box center [174, 141] width 193 height 21
